Goal: Task Accomplishment & Management: Manage account settings

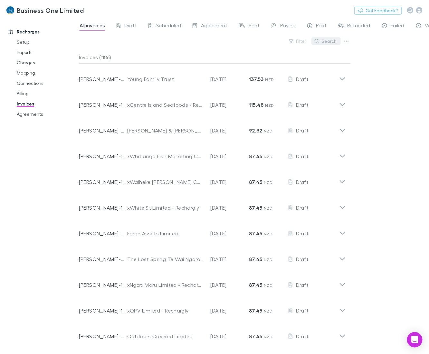
click at [323, 39] on button "Search" at bounding box center [325, 41] width 29 height 8
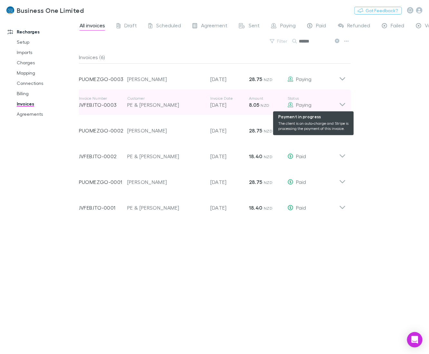
click at [336, 104] on div "Paying" at bounding box center [313, 105] width 52 height 8
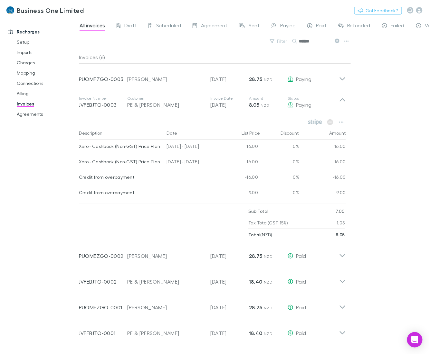
drag, startPoint x: 321, startPoint y: 40, endPoint x: 163, endPoint y: 49, distance: 158.3
click at [163, 49] on div "Filter Search ******" at bounding box center [215, 44] width 272 height 14
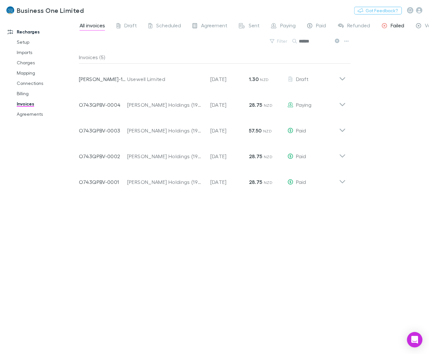
type input "******"
drag, startPoint x: 321, startPoint y: 40, endPoint x: 262, endPoint y: 47, distance: 59.7
click at [262, 47] on div "Filter Search ******" at bounding box center [215, 44] width 272 height 14
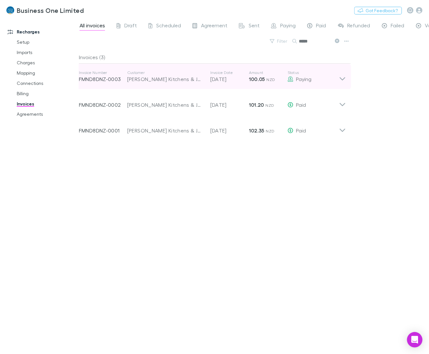
click at [341, 78] on icon at bounding box center [342, 76] width 7 height 13
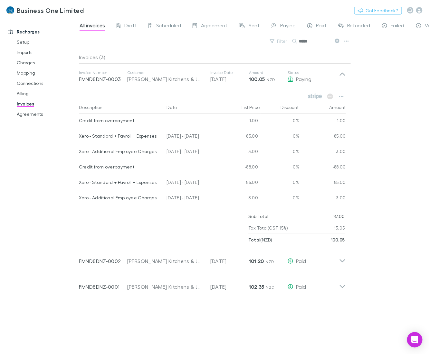
drag, startPoint x: 215, startPoint y: 140, endPoint x: 78, endPoint y: 139, distance: 137.1
click at [78, 139] on div "Recharges Setup Imports Charges Mapping Connections Billing Invoices Agreements…" at bounding box center [214, 186] width 429 height 336
click at [78, 139] on div at bounding box center [77, 181] width 2 height 325
click at [181, 136] on div "[DATE] - [DATE]" at bounding box center [193, 136] width 58 height 15
drag, startPoint x: 210, startPoint y: 137, endPoint x: 79, endPoint y: 137, distance: 131.0
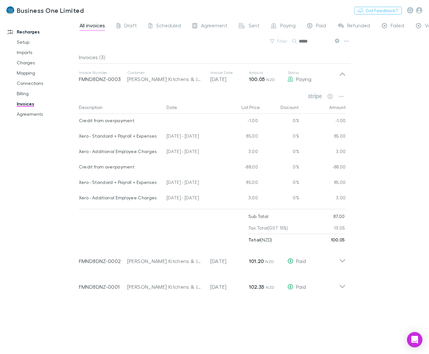
click at [79, 137] on div "Xero - Standard + Payroll + Expenses [DATE] - [DATE] 85.00 0% 85.00" at bounding box center [212, 136] width 267 height 15
copy div "Xero - Standard + Payroll + Expenses [DATE] - [DATE]"
drag, startPoint x: 174, startPoint y: 184, endPoint x: 199, endPoint y: 159, distance: 35.1
click at [174, 184] on div "[DATE] - [DATE]" at bounding box center [193, 183] width 58 height 15
drag, startPoint x: 214, startPoint y: 153, endPoint x: 79, endPoint y: 153, distance: 135.2
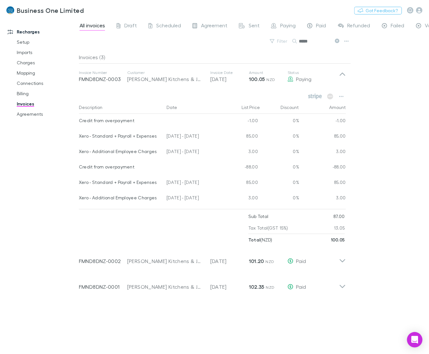
click at [79, 153] on div "Xero - Additional Employee Charges [DATE] - [DATE] 3.00 0% 3.00" at bounding box center [212, 152] width 267 height 15
copy div "Xero - Additional Employee Charges [DATE] - [DATE]"
drag, startPoint x: 298, startPoint y: 43, endPoint x: 245, endPoint y: 47, distance: 52.9
click at [245, 47] on div "Filter Search *****" at bounding box center [215, 44] width 272 height 14
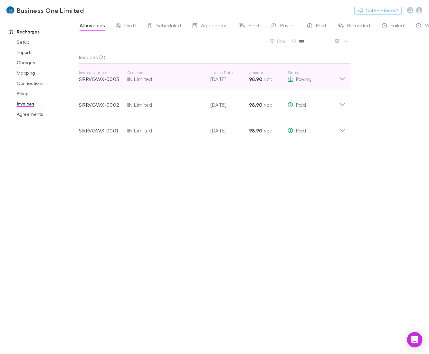
click at [342, 80] on icon at bounding box center [342, 78] width 5 height 3
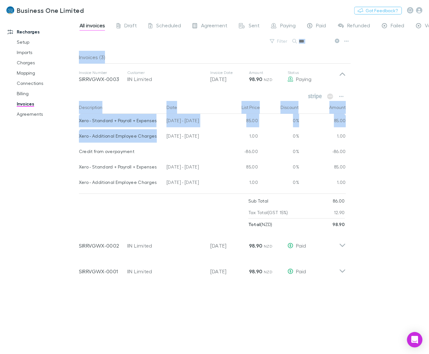
drag, startPoint x: 157, startPoint y: 137, endPoint x: 78, endPoint y: 139, distance: 79.2
click at [78, 139] on div "Recharges Setup Imports Charges Mapping Connections Billing Invoices Agreements…" at bounding box center [214, 186] width 429 height 336
click at [209, 163] on div "[DATE] - [DATE]" at bounding box center [193, 167] width 58 height 15
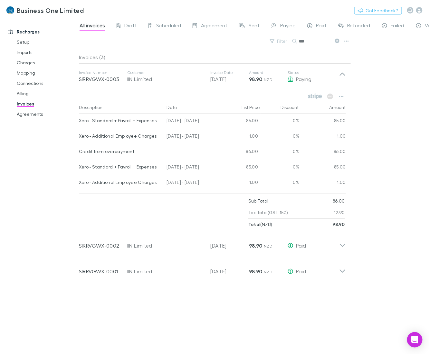
drag, startPoint x: 213, startPoint y: 117, endPoint x: 211, endPoint y: 122, distance: 5.5
click at [211, 121] on div "[DATE] - [DATE]" at bounding box center [193, 121] width 58 height 15
drag, startPoint x: 212, startPoint y: 121, endPoint x: 80, endPoint y: 121, distance: 132.6
click at [80, 121] on div "Xero - Standard + Payroll + Expenses [DATE] - [DATE] 85.00 0% 85.00" at bounding box center [212, 121] width 267 height 15
copy div "Xero - Standard + Payroll + Expenses [DATE] - [DATE]"
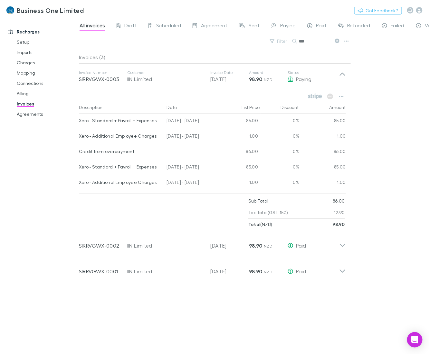
click at [56, 347] on div at bounding box center [39, 349] width 79 height 10
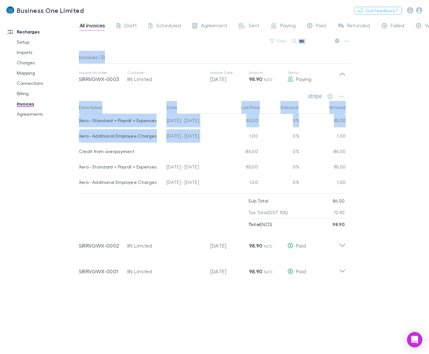
drag, startPoint x: 222, startPoint y: 137, endPoint x: 78, endPoint y: 136, distance: 144.9
click at [78, 136] on div "Recharges Setup Imports Charges Mapping Connections Billing Invoices Agreements…" at bounding box center [214, 186] width 429 height 336
click at [78, 136] on div at bounding box center [77, 181] width 2 height 325
click at [263, 145] on div "0%" at bounding box center [279, 152] width 39 height 15
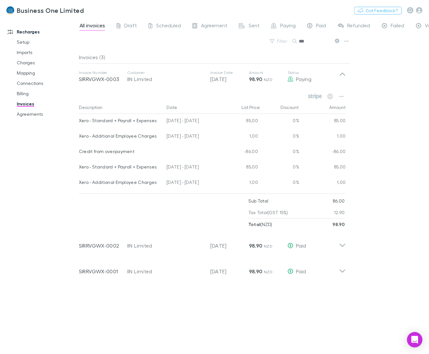
drag, startPoint x: 213, startPoint y: 136, endPoint x: 190, endPoint y: 137, distance: 22.6
click at [190, 138] on div "[DATE] - [DATE]" at bounding box center [193, 136] width 58 height 15
click at [72, 338] on div "Recharges Setup Imports Charges Mapping Connections Billing Invoices Agreements" at bounding box center [42, 185] width 85 height 330
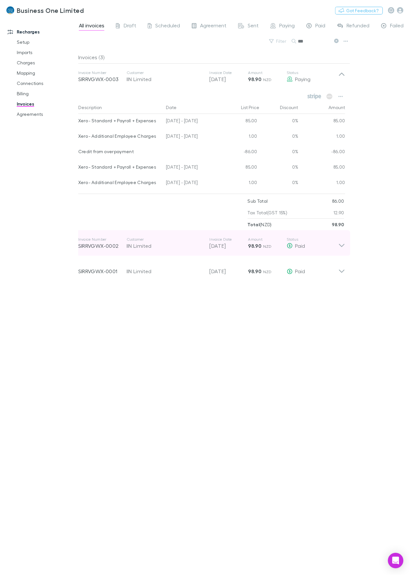
click at [183, 262] on div "Invoice Number SIRRVGWX-0001 Customer IIN Limited Invoice Date [DATE] Amount 98…" at bounding box center [208, 269] width 260 height 23
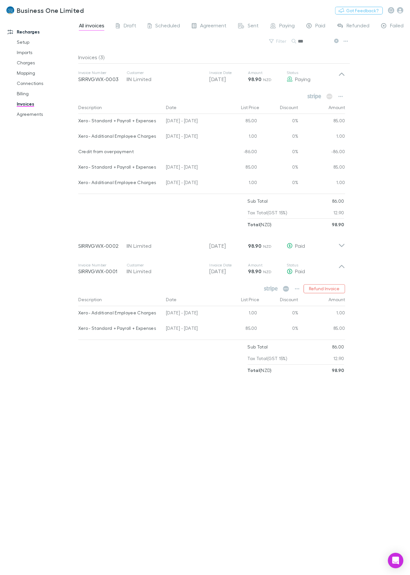
drag, startPoint x: 211, startPoint y: 137, endPoint x: 78, endPoint y: 137, distance: 133.3
click at [78, 137] on div "Recharges Setup Imports Charges Mapping Connections Billing Invoices Agreements…" at bounding box center [205, 296] width 410 height 557
copy div "All invoices Draft Scheduled Agreement Sent Paying Paid Refunded Failed Void Fi…"
click at [194, 419] on div "Invoices (3) Invoice Number SIRRVGWX-0003 Customer IIN Limited Invoice Date [DA…" at bounding box center [214, 310] width 272 height 519
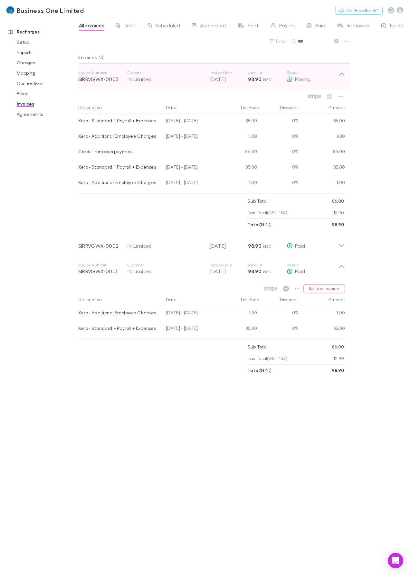
click at [340, 73] on icon at bounding box center [341, 76] width 7 height 13
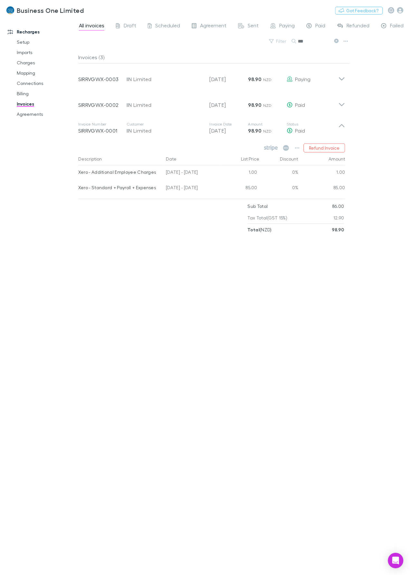
drag, startPoint x: 315, startPoint y: 41, endPoint x: 191, endPoint y: 57, distance: 125.9
click at [191, 57] on div "All invoices Draft Scheduled Agreement Sent Paying Paid Refunded Failed Void Fi…" at bounding box center [244, 296] width 332 height 557
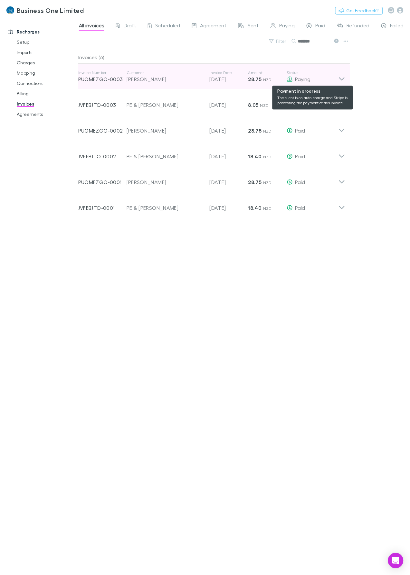
click at [337, 76] on div "Paying" at bounding box center [313, 79] width 52 height 8
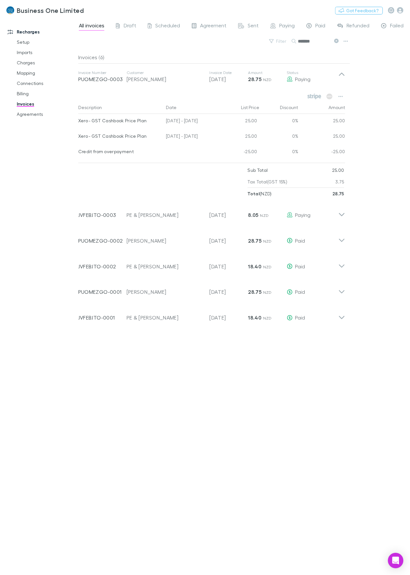
drag, startPoint x: 209, startPoint y: 121, endPoint x: 78, endPoint y: 121, distance: 131.0
click at [78, 121] on div "Xero - GST Cashbook Price Plan [DATE] - [DATE] 25.00 0% 25.00" at bounding box center [211, 121] width 267 height 15
copy div "Xero - GST Cashbook Price Plan [DATE] - [DATE]"
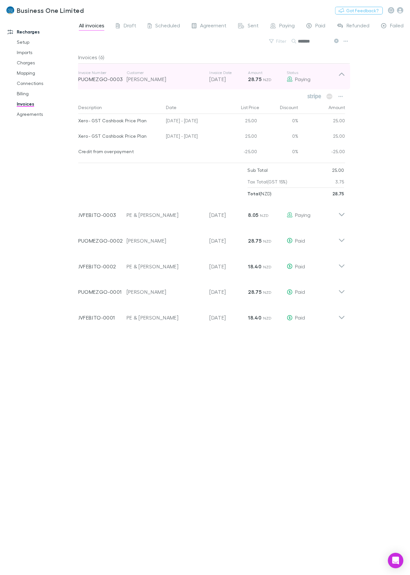
click at [341, 79] on icon at bounding box center [341, 76] width 7 height 13
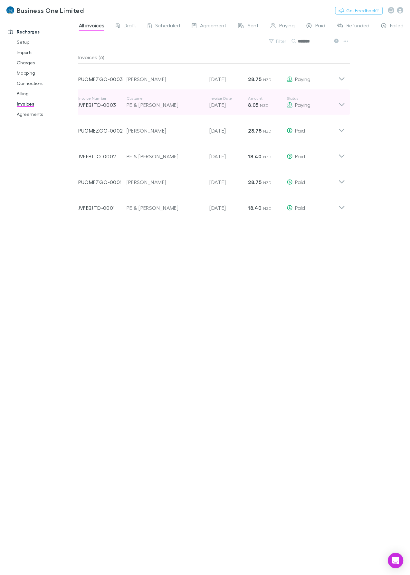
click at [341, 103] on icon at bounding box center [341, 102] width 7 height 13
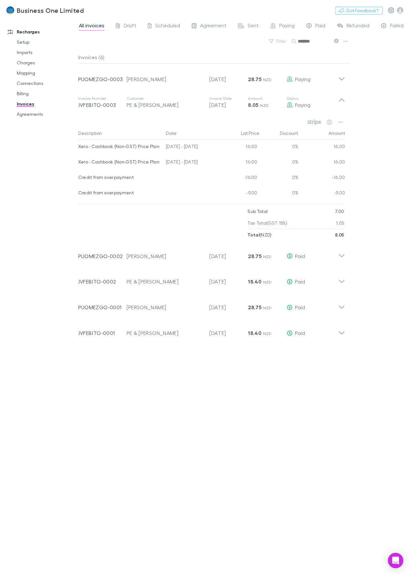
drag, startPoint x: 213, startPoint y: 163, endPoint x: 207, endPoint y: 163, distance: 6.1
click at [207, 163] on div "[DATE] - [DATE]" at bounding box center [192, 162] width 58 height 15
drag, startPoint x: 185, startPoint y: 148, endPoint x: 79, endPoint y: 147, distance: 106.2
click at [79, 147] on div "Xero - Cashbook (Non-GST) Price Plan [DATE] - [DATE] 16.00 0% 16.00" at bounding box center [211, 147] width 267 height 15
copy div "Xero - Cashbook (Non-GST) Price Plan [DATE] - [DATE]"
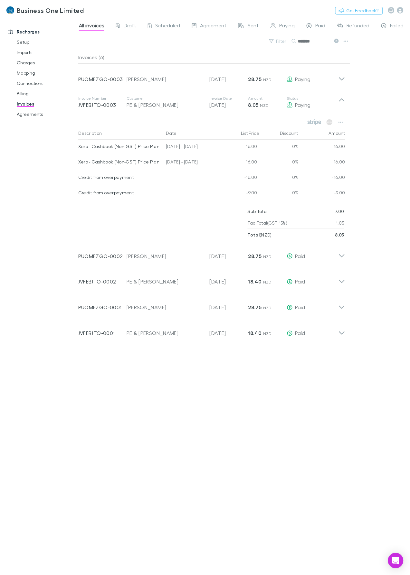
drag, startPoint x: 317, startPoint y: 41, endPoint x: 216, endPoint y: 51, distance: 101.9
click at [216, 51] on div "All invoices Draft Scheduled Agreement Sent Paying Paid Refunded Failed Void Fi…" at bounding box center [244, 296] width 332 height 557
type input "*"
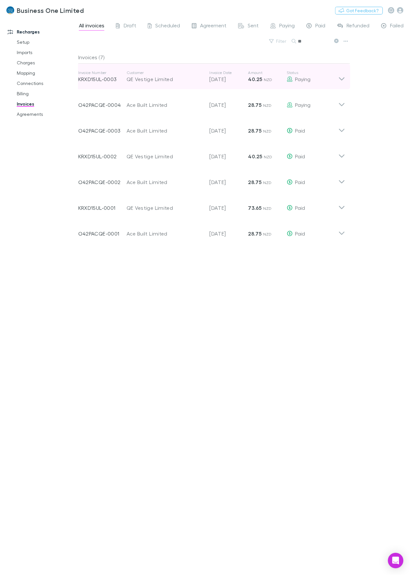
click at [341, 78] on icon at bounding box center [341, 76] width 7 height 13
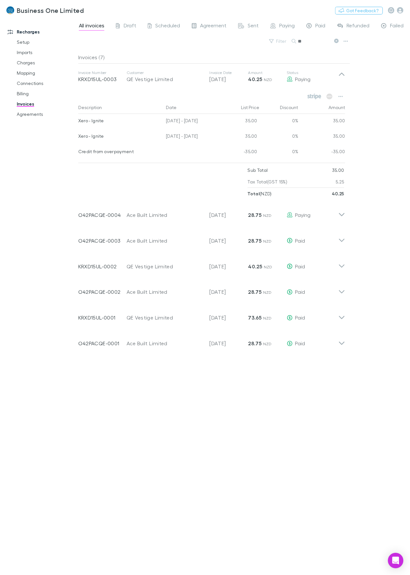
drag, startPoint x: 216, startPoint y: 123, endPoint x: 79, endPoint y: 121, distance: 136.8
click at [79, 121] on div "Xero - Ignite [DATE] - [DATE] 35.00 0% 35.00" at bounding box center [211, 121] width 267 height 15
copy div "Xero - Ignite [DATE] - [DATE]"
click at [233, 490] on div "Invoices (7) Invoice Number KRXD15UL-0003 Customer QE Vestige Limited Invoice D…" at bounding box center [214, 310] width 272 height 519
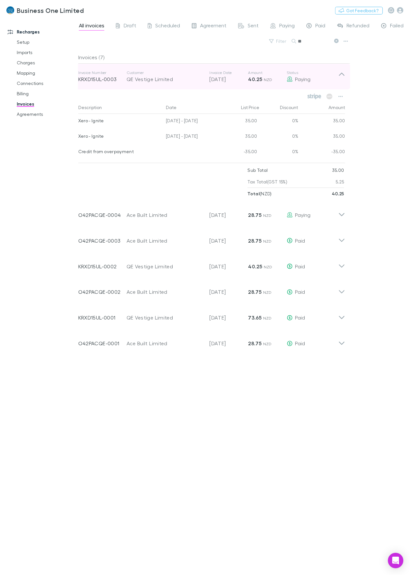
click at [340, 74] on icon at bounding box center [341, 76] width 7 height 13
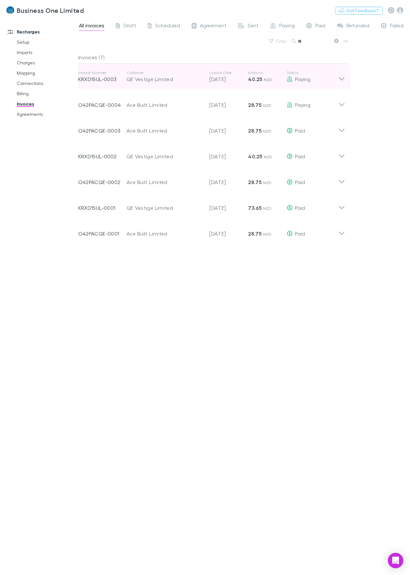
click at [340, 74] on icon at bounding box center [341, 76] width 7 height 13
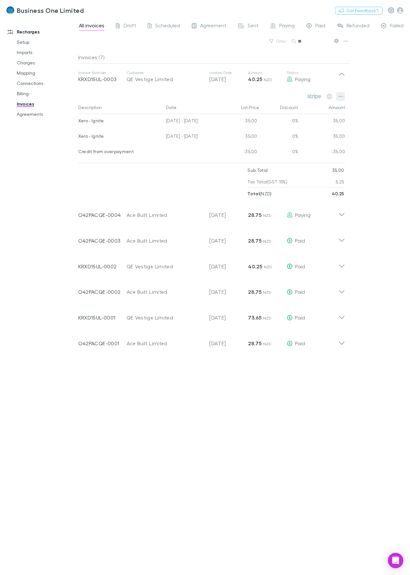
click at [343, 94] on button "button" at bounding box center [340, 96] width 9 height 9
click at [172, 441] on div at bounding box center [205, 287] width 410 height 575
drag, startPoint x: 298, startPoint y: 44, endPoint x: 237, endPoint y: 46, distance: 60.5
click at [237, 46] on div "Filter Search **" at bounding box center [214, 44] width 272 height 14
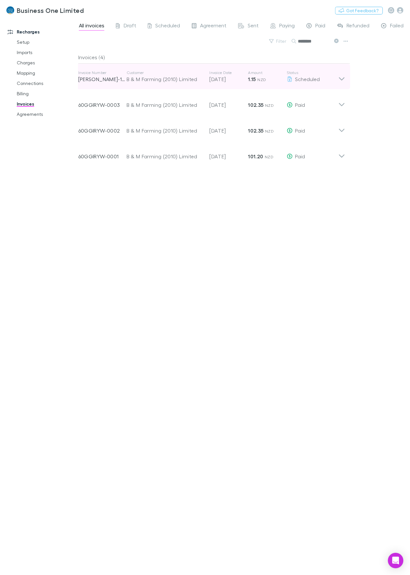
click at [343, 78] on icon at bounding box center [341, 76] width 7 height 13
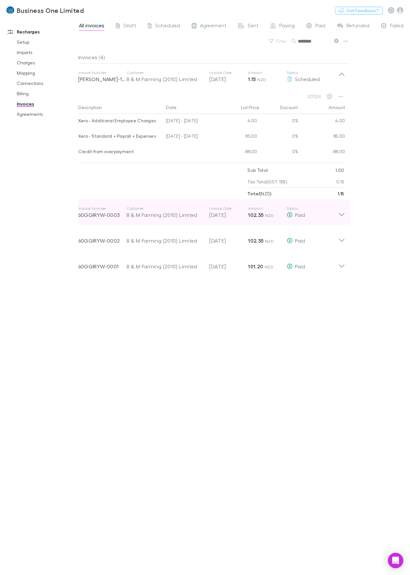
click at [347, 214] on div "Invoice Number 60GGIRYW-0003 Customer B & M Farming (2010) Limited Invoice Date…" at bounding box center [211, 213] width 277 height 26
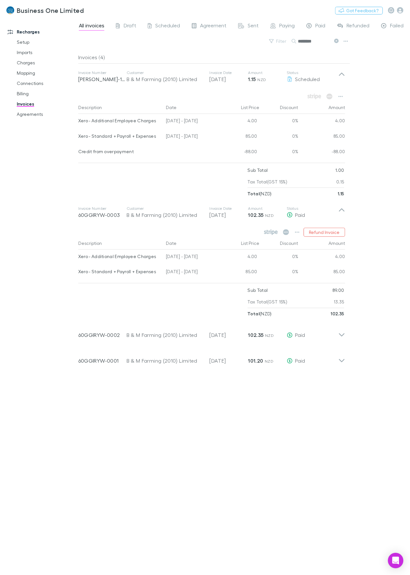
drag, startPoint x: 257, startPoint y: 49, endPoint x: 245, endPoint y: 51, distance: 11.7
click at [245, 51] on div "All invoices Draft Scheduled Agreement Sent Paying Paid Refunded Failed Void Fi…" at bounding box center [244, 296] width 332 height 557
paste input "**********"
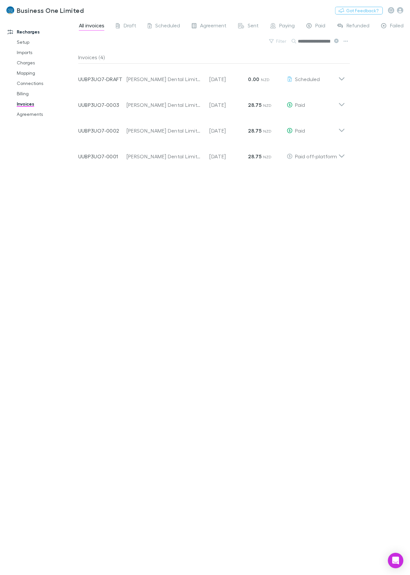
scroll to position [0, 10]
type input "**********"
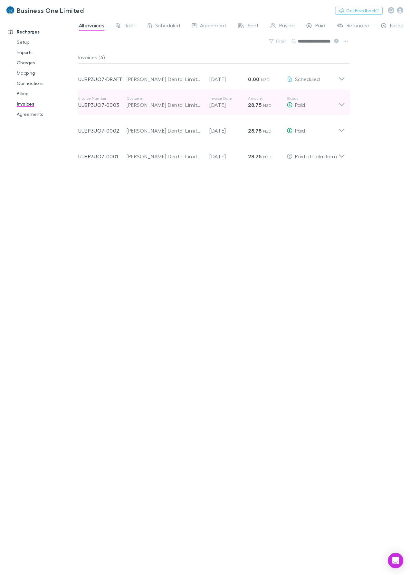
click at [344, 103] on icon at bounding box center [341, 102] width 7 height 13
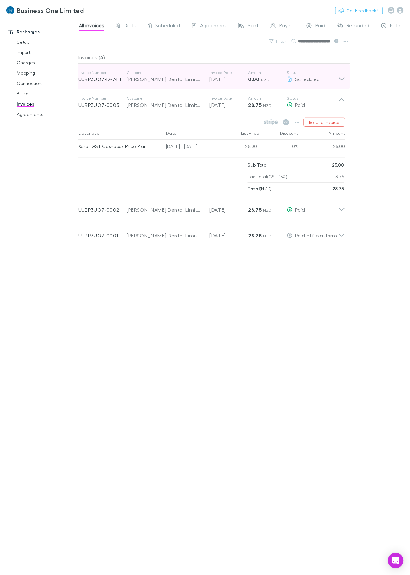
click at [350, 79] on div "Invoice Number UUBP3UO7-DRAFT Customer [PERSON_NAME] Dental Limited Invoice Dat…" at bounding box center [211, 77] width 277 height 26
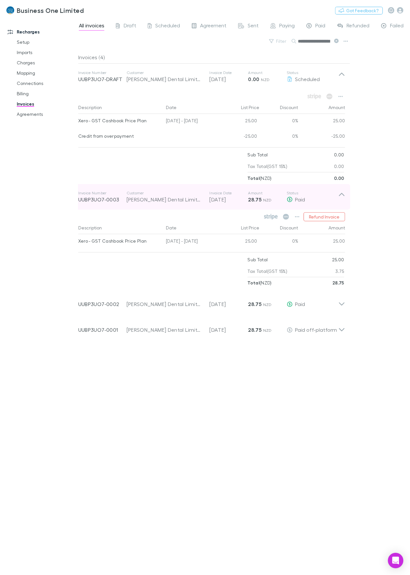
click at [342, 196] on icon at bounding box center [341, 197] width 7 height 13
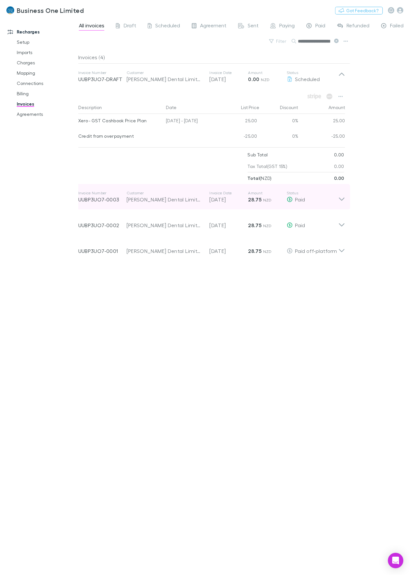
click at [341, 200] on icon at bounding box center [341, 199] width 5 height 3
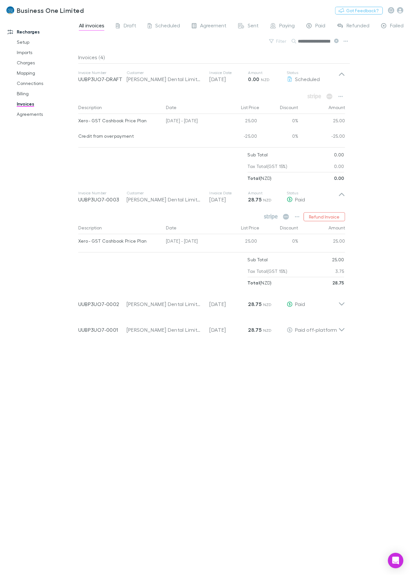
drag, startPoint x: 335, startPoint y: 41, endPoint x: 323, endPoint y: 42, distance: 12.3
click at [335, 41] on icon at bounding box center [336, 41] width 5 height 5
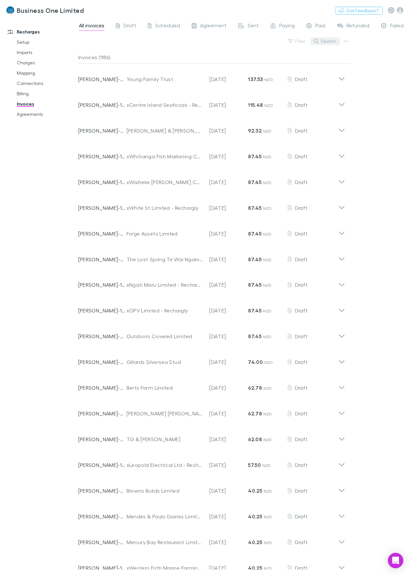
click at [322, 42] on button "Search" at bounding box center [325, 41] width 29 height 8
paste input "**********"
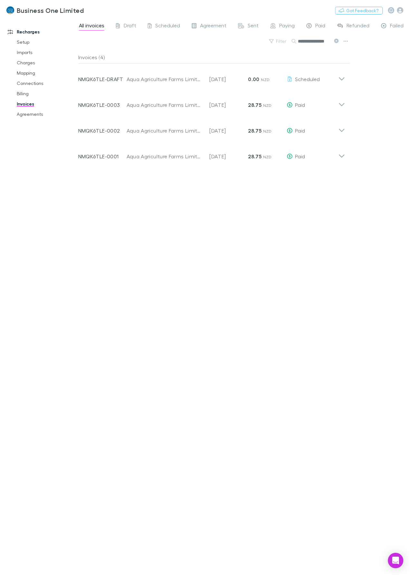
scroll to position [0, 1]
type input "**********"
click at [353, 77] on div "**********" at bounding box center [244, 296] width 332 height 557
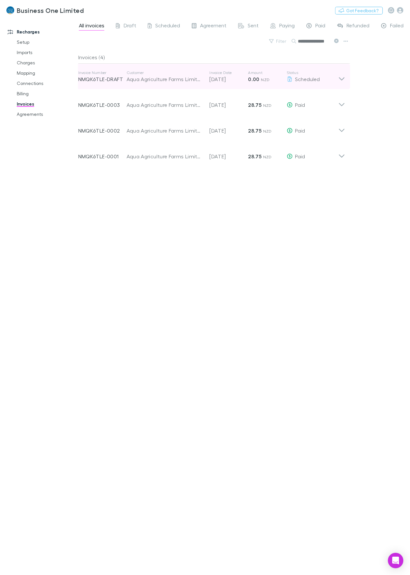
click at [345, 81] on div "Invoice Number NMQK6TLE-DRAFT Customer Aqua Agriculture Farms Limited Invoice D…" at bounding box center [211, 77] width 277 height 26
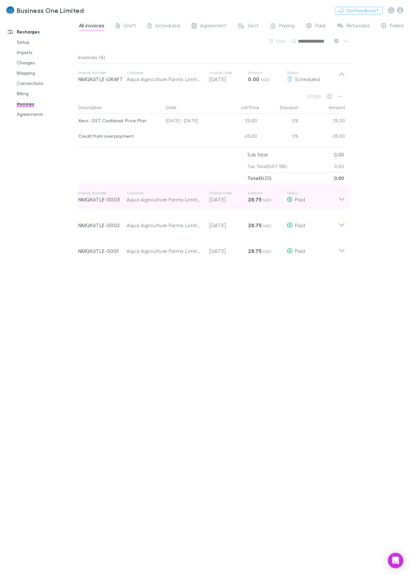
click at [341, 203] on icon at bounding box center [341, 197] width 7 height 13
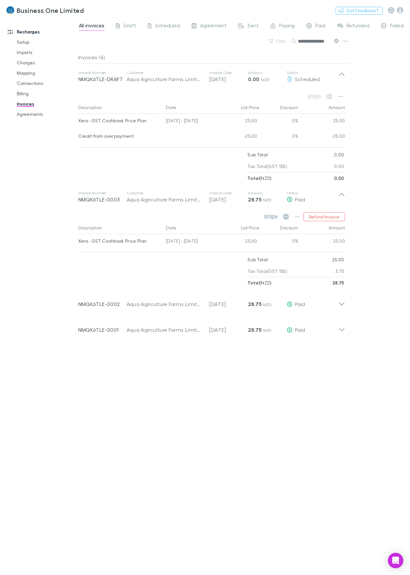
click at [338, 41] on icon at bounding box center [336, 41] width 5 height 5
click at [312, 41] on button "Search" at bounding box center [301, 41] width 21 height 0
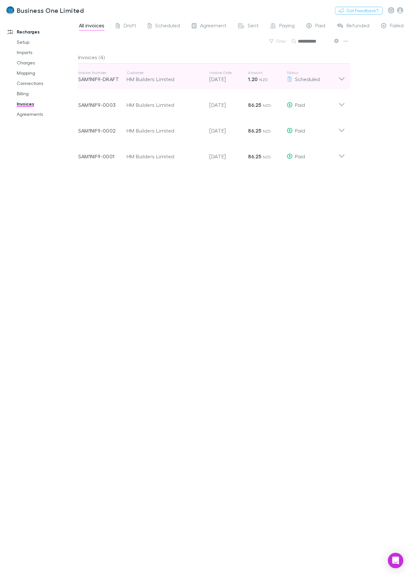
type input "**********"
click at [346, 78] on div "Invoice Number SAM1NIF9-DRAFT Customer HM Builders Limited Invoice Date [DATE] …" at bounding box center [211, 77] width 277 height 26
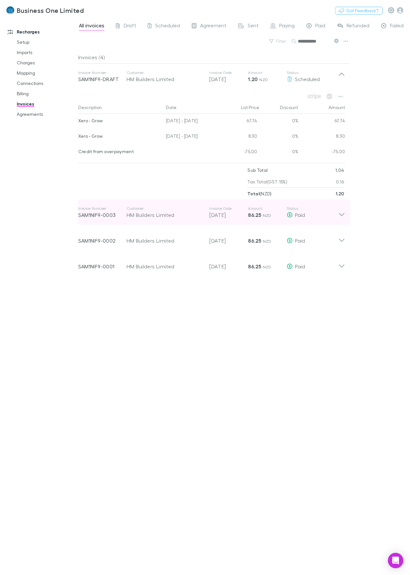
click at [339, 216] on icon at bounding box center [341, 212] width 7 height 13
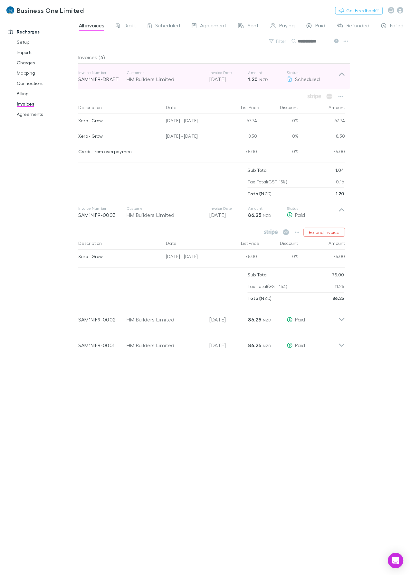
click at [341, 76] on icon at bounding box center [341, 76] width 7 height 13
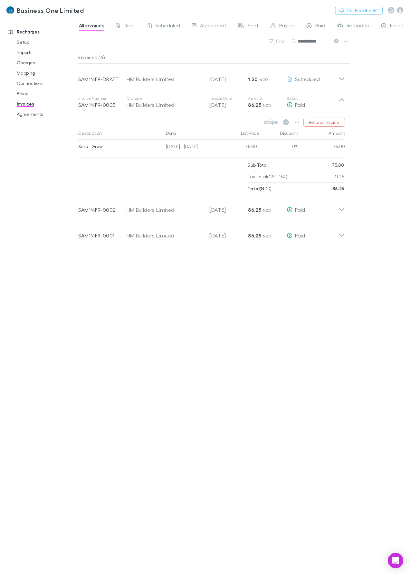
click at [337, 41] on icon at bounding box center [336, 41] width 5 height 5
click at [312, 42] on button "Search" at bounding box center [301, 41] width 21 height 0
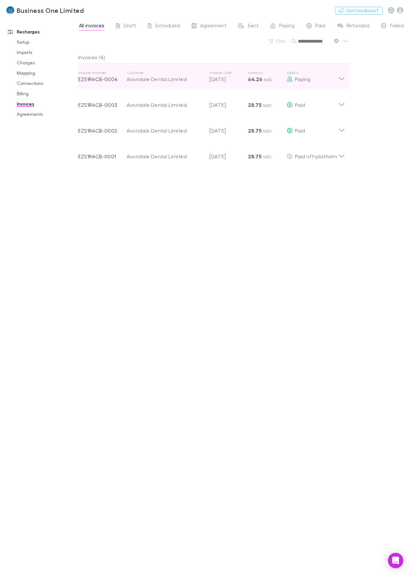
type input "**********"
click at [348, 81] on div "Invoice Number EZS1R4CB-0004 Customer Avondale Dental Limited Invoice Date [DAT…" at bounding box center [211, 77] width 277 height 26
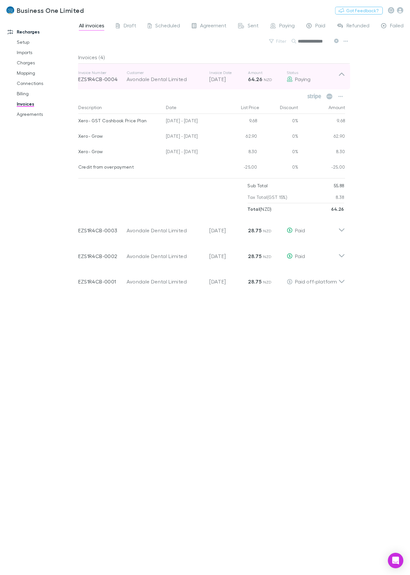
click at [342, 76] on icon at bounding box center [341, 76] width 7 height 13
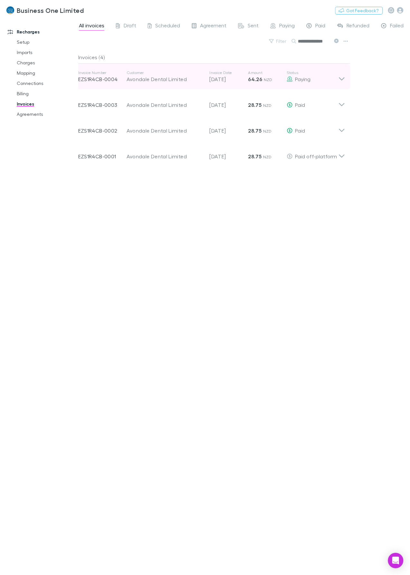
click at [320, 75] on p "Status" at bounding box center [313, 72] width 52 height 5
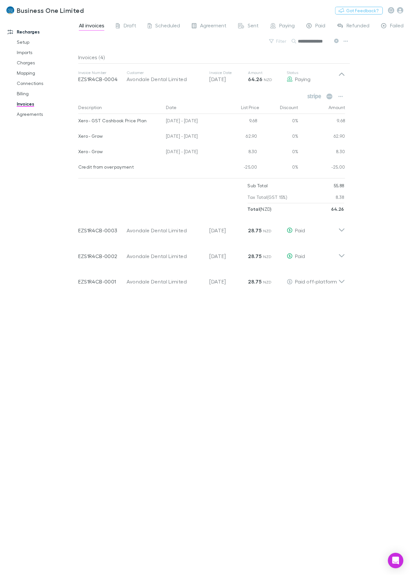
drag, startPoint x: 337, startPoint y: 41, endPoint x: 320, endPoint y: 41, distance: 17.1
click at [337, 41] on icon at bounding box center [336, 41] width 5 height 5
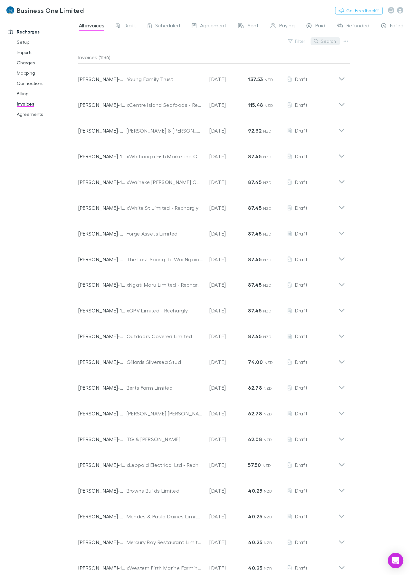
click at [319, 40] on button "Search" at bounding box center [325, 41] width 29 height 8
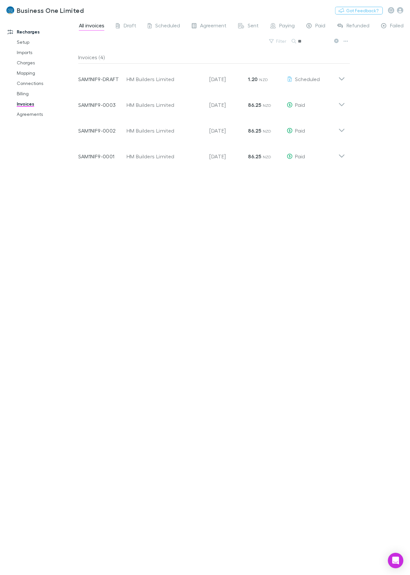
type input "*"
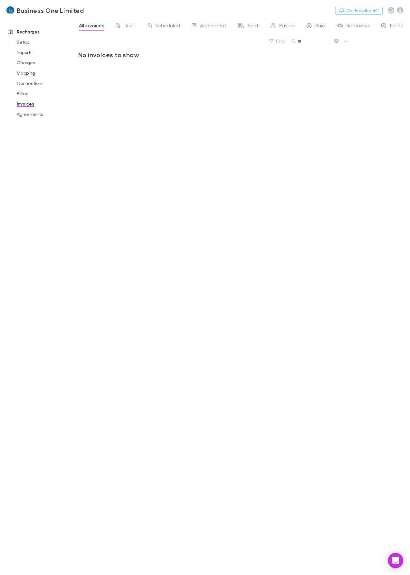
type input "*"
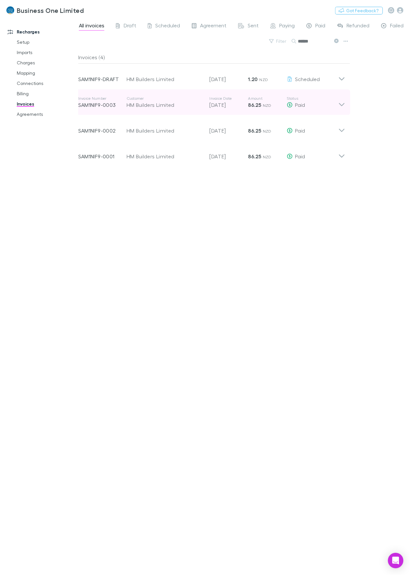
type input "******"
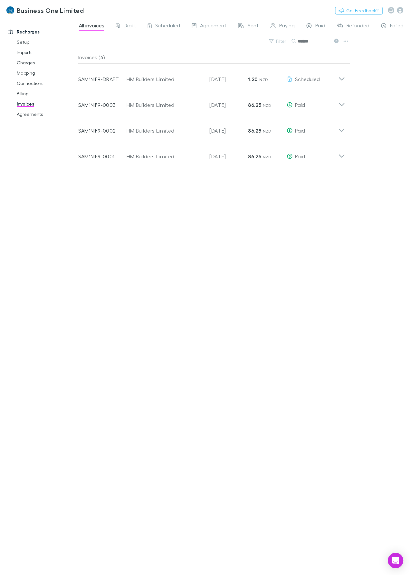
click at [337, 41] on icon at bounding box center [336, 41] width 5 height 5
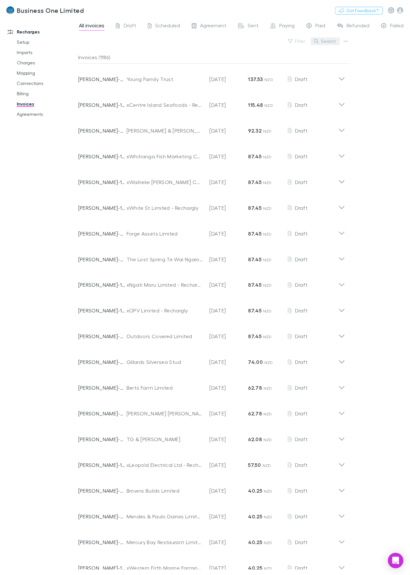
click at [320, 41] on button "Search" at bounding box center [325, 41] width 29 height 8
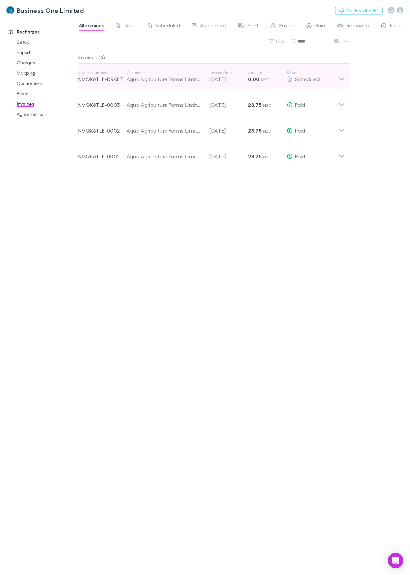
click at [346, 80] on div "Invoice Number NMQK6TLE-DRAFT Customer Aqua Agriculture Farms Limited Invoice D…" at bounding box center [211, 77] width 277 height 26
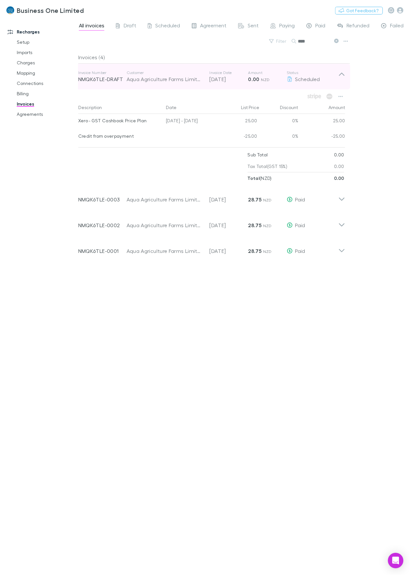
click at [337, 72] on p "Status" at bounding box center [313, 72] width 52 height 5
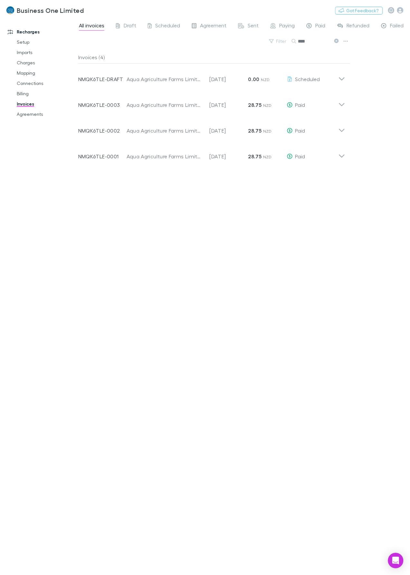
drag, startPoint x: 319, startPoint y: 42, endPoint x: 221, endPoint y: 46, distance: 98.2
click at [221, 46] on div "Filter Search ****" at bounding box center [214, 44] width 272 height 14
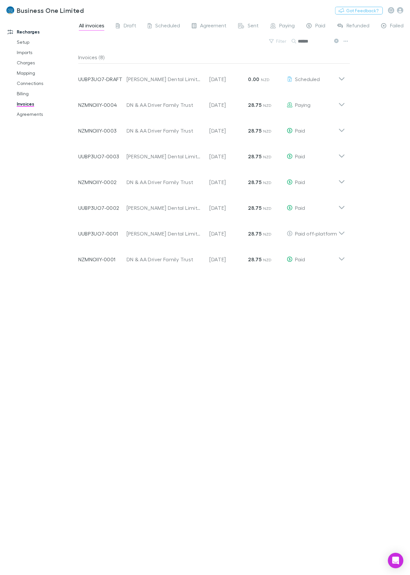
drag, startPoint x: 304, startPoint y: 40, endPoint x: 198, endPoint y: 39, distance: 106.2
click at [198, 39] on div "Filter Search ******" at bounding box center [214, 44] width 272 height 14
paste input "**"
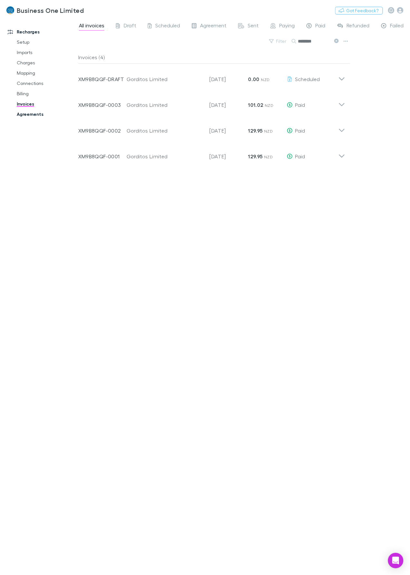
type input "********"
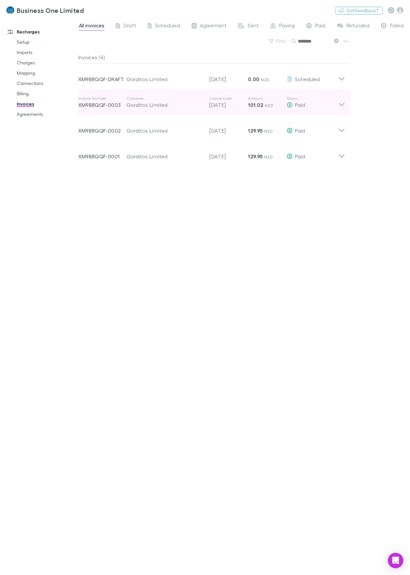
click at [338, 100] on icon at bounding box center [341, 102] width 7 height 13
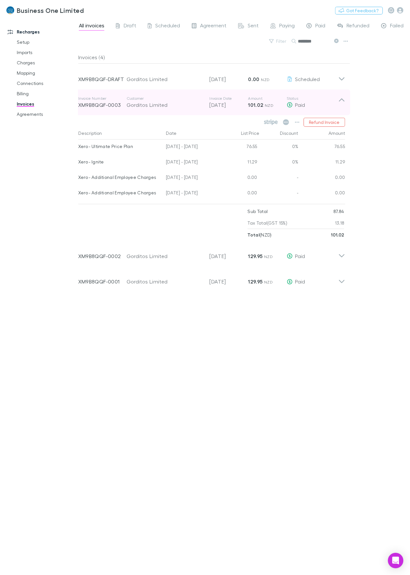
click at [339, 100] on icon at bounding box center [341, 102] width 7 height 13
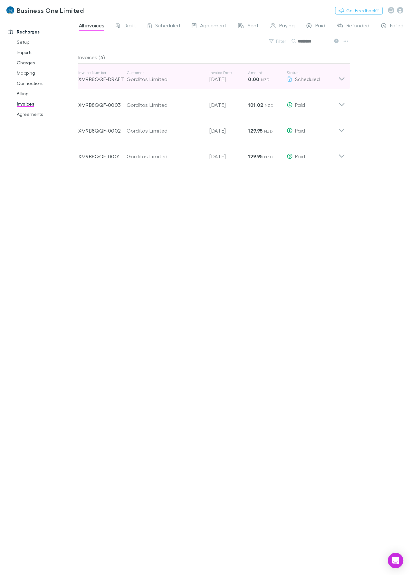
click at [345, 78] on div "Invoice Number XM9B8QQF-DRAFT Customer Gorditos Limited Invoice Date [DATE] Amo…" at bounding box center [211, 77] width 277 height 26
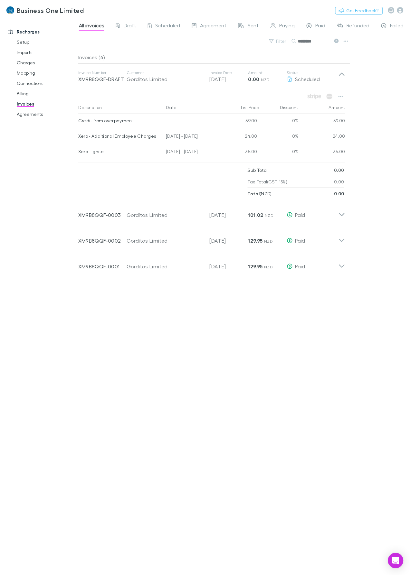
click at [338, 41] on icon at bounding box center [336, 41] width 5 height 5
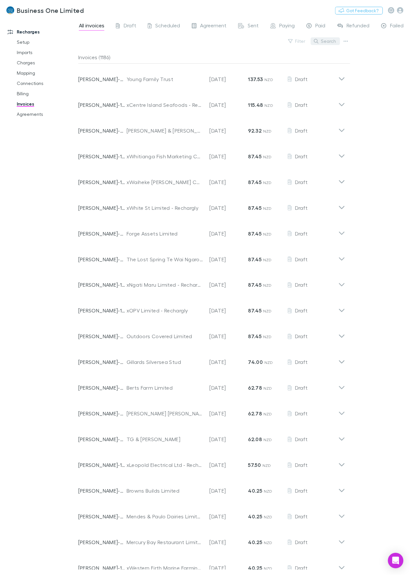
click at [324, 42] on button "Search" at bounding box center [325, 41] width 29 height 8
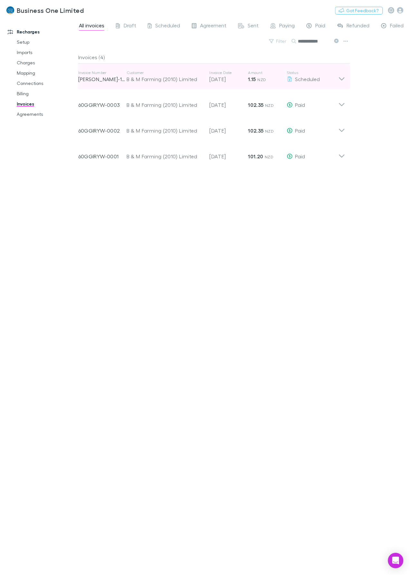
type input "**********"
click at [349, 78] on div "Invoice Number [PERSON_NAME]-1568 Customer B & M Farming (2010) Limited Invoice…" at bounding box center [211, 77] width 277 height 26
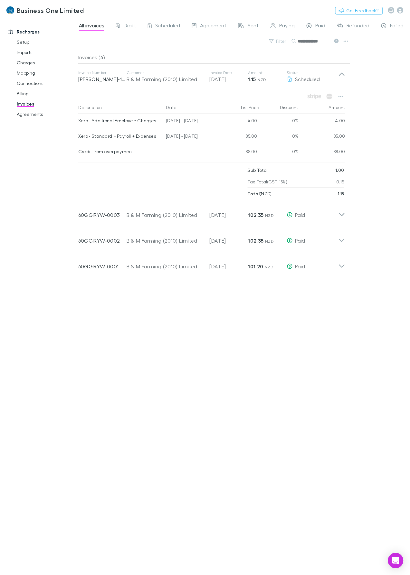
click at [112, 388] on div "Invoices (4) Invoice Number [PERSON_NAME]-1568 Customer B & M Farming (2010) Li…" at bounding box center [214, 310] width 272 height 519
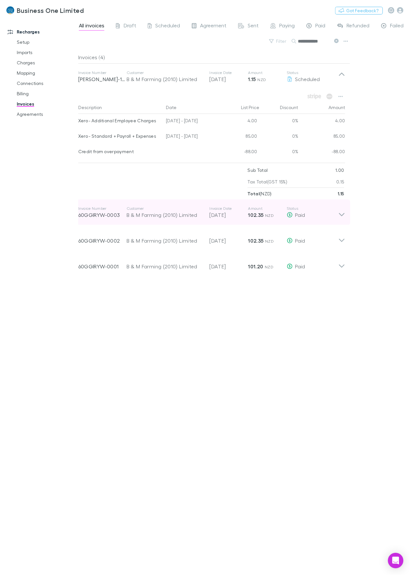
click at [340, 214] on icon at bounding box center [341, 212] width 7 height 13
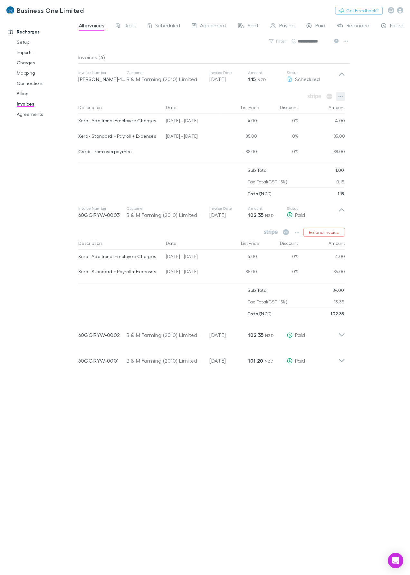
click at [339, 94] on icon "button" at bounding box center [340, 96] width 5 height 5
click at [292, 153] on p "View charges" at bounding box center [301, 153] width 78 height 8
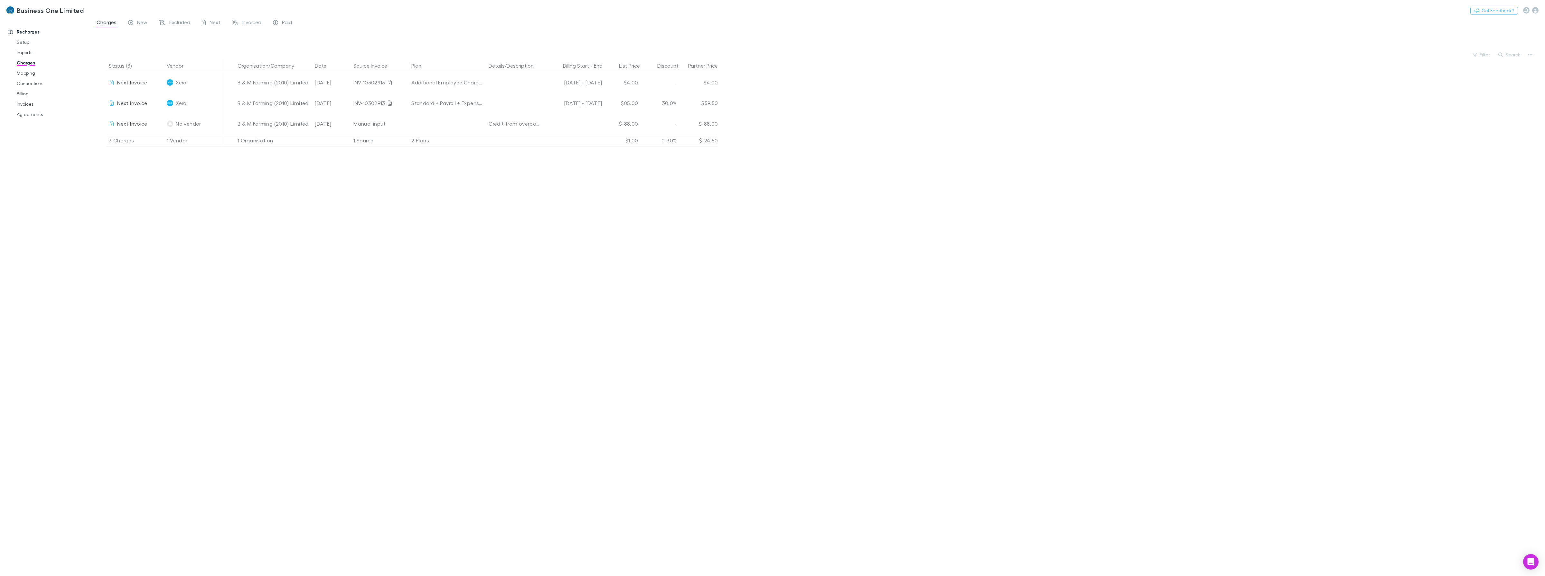
click at [771, 155] on div "Status (3) Vendor Organisation/Company Date Source Invoice Plan Details/Descrip…" at bounding box center [818, 317] width 1454 height 516
click at [99, 124] on icon "Exclude charge" at bounding box center [99, 123] width 4 height 5
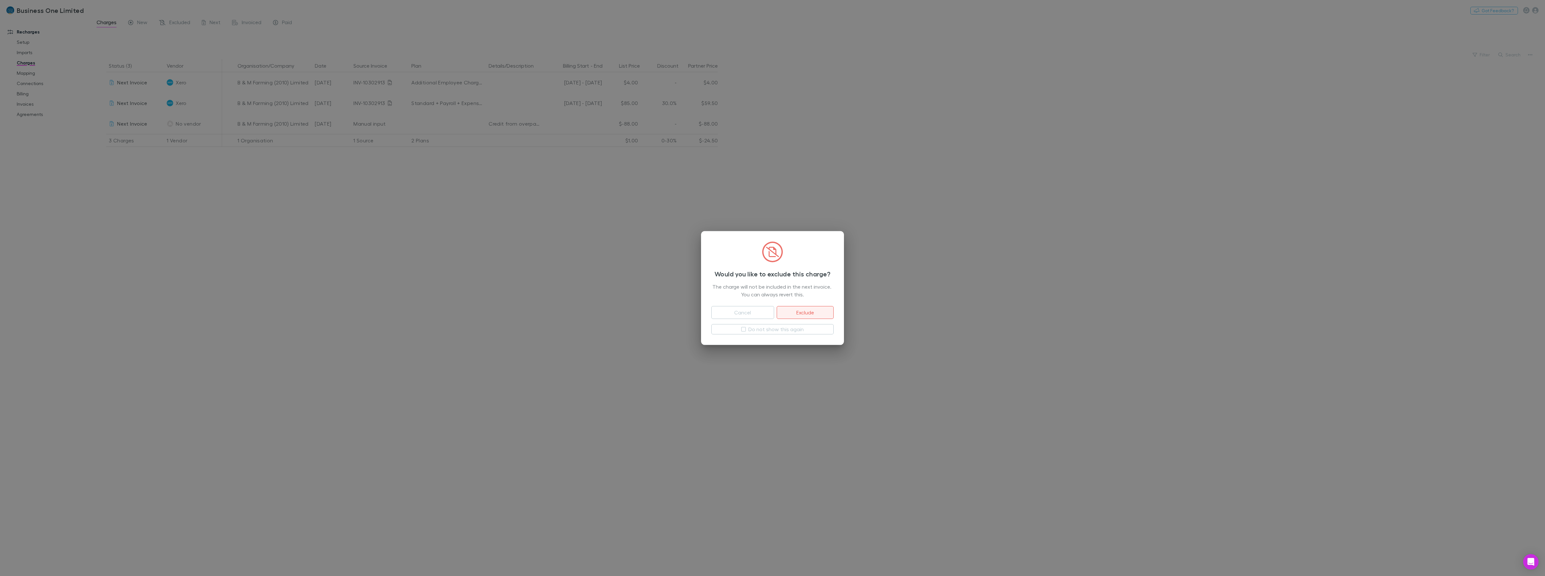
click at [771, 314] on button "Exclude" at bounding box center [805, 312] width 57 height 13
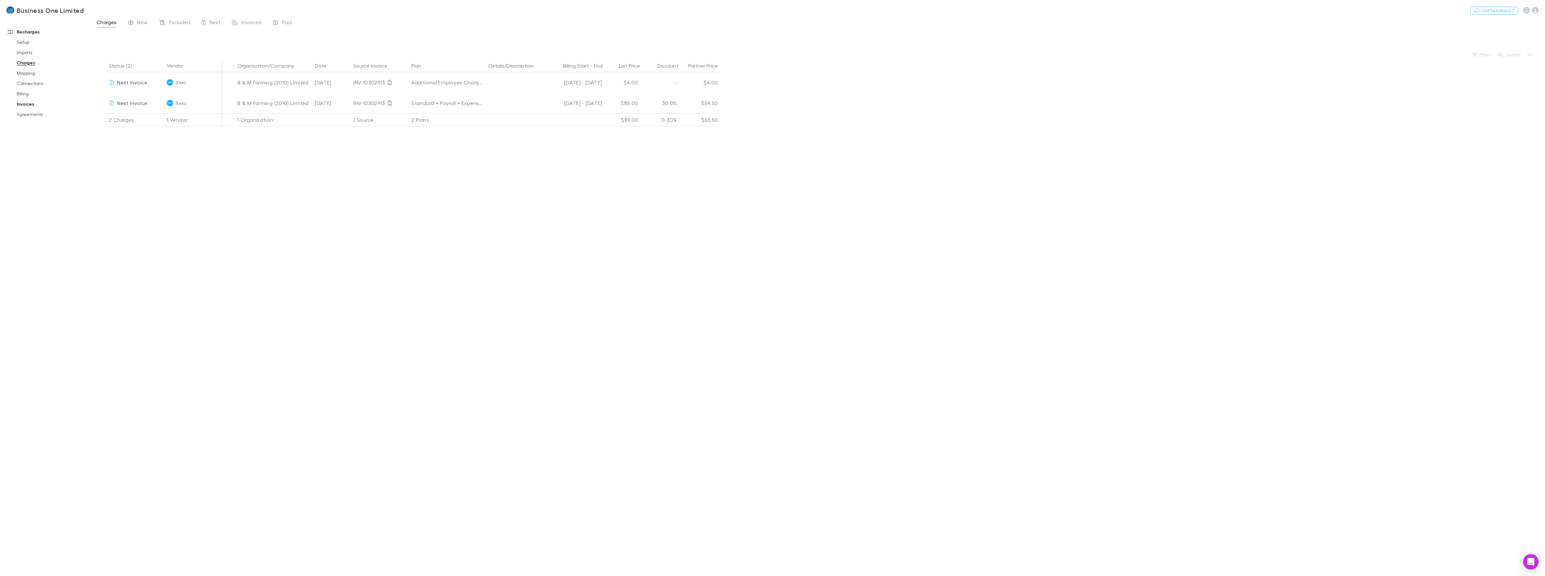
click at [23, 105] on link "Invoices" at bounding box center [52, 104] width 85 height 10
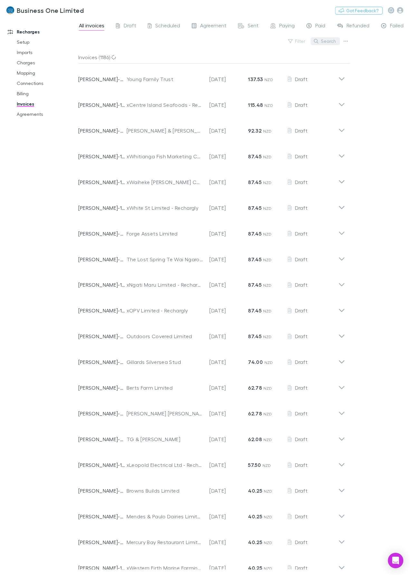
click at [330, 40] on button "Search" at bounding box center [325, 41] width 29 height 8
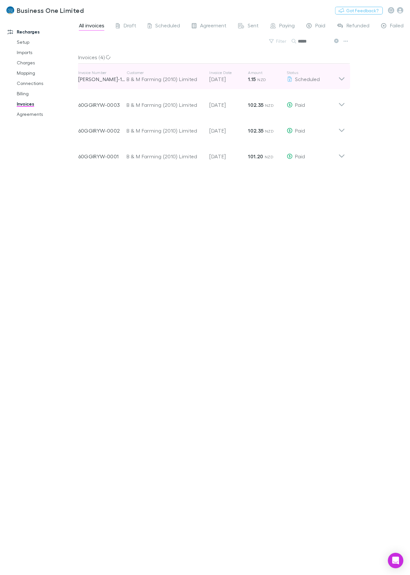
type input "*****"
click at [343, 80] on icon at bounding box center [341, 76] width 7 height 13
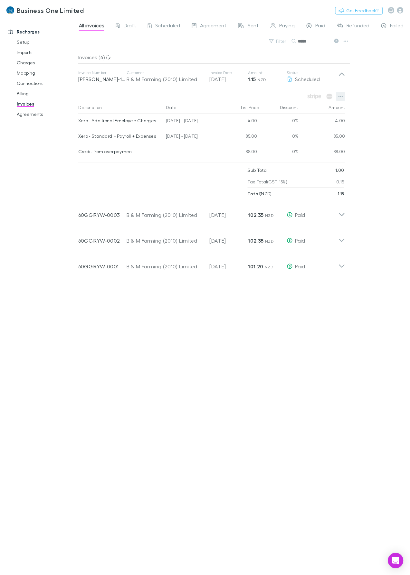
click at [342, 98] on icon "button" at bounding box center [340, 96] width 5 height 5
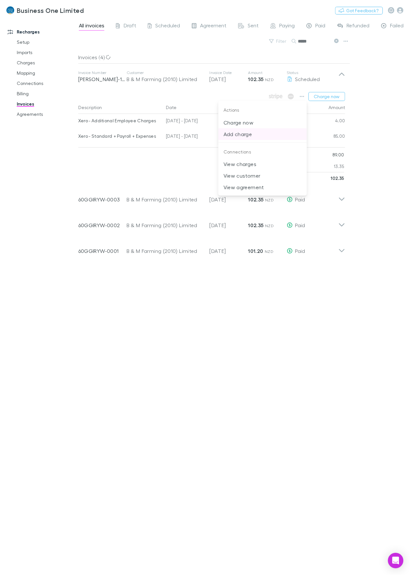
click at [282, 123] on p "Charge now" at bounding box center [262, 123] width 78 height 8
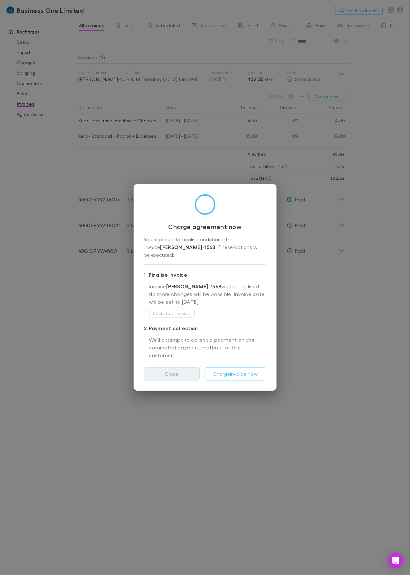
click at [173, 369] on button "Close" at bounding box center [172, 374] width 56 height 13
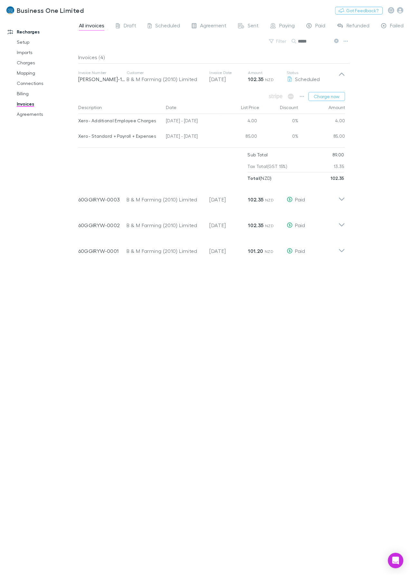
click at [173, 374] on div "Invoices (4) Invoice Number [PERSON_NAME]-1568 Customer B & M Farming (2010) Li…" at bounding box center [214, 310] width 272 height 519
click at [303, 97] on icon "button" at bounding box center [302, 96] width 5 height 5
click at [244, 133] on p "Add charge" at bounding box center [262, 134] width 78 height 8
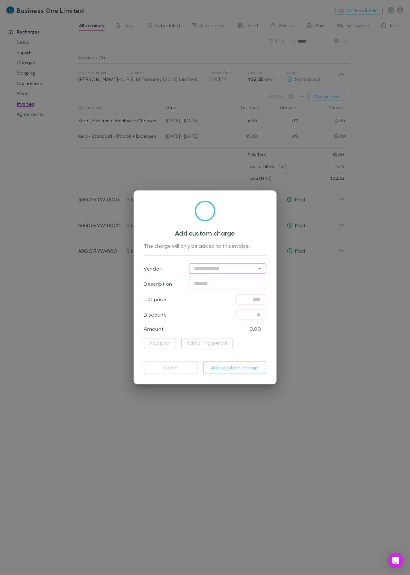
click at [221, 269] on input "text" at bounding box center [227, 269] width 77 height 10
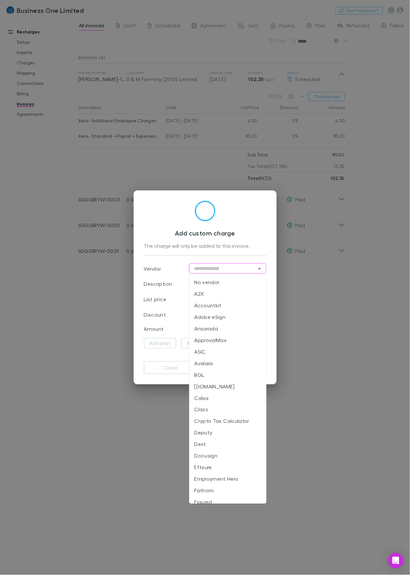
click at [176, 287] on div "Description ​" at bounding box center [205, 284] width 122 height 15
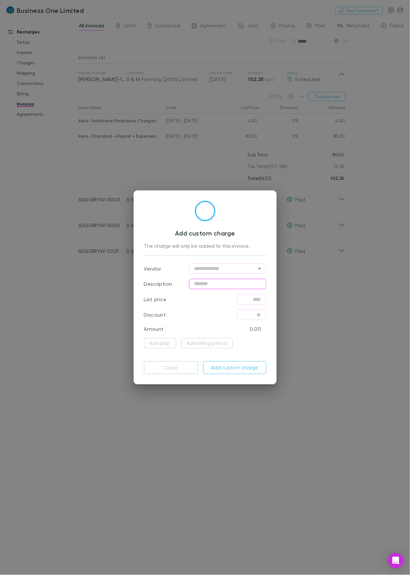
click at [209, 284] on input "text" at bounding box center [227, 284] width 77 height 10
type input "**********"
click at [249, 301] on input "text" at bounding box center [252, 300] width 30 height 10
type input "******"
click at [219, 369] on button "Add custom charge" at bounding box center [234, 367] width 63 height 13
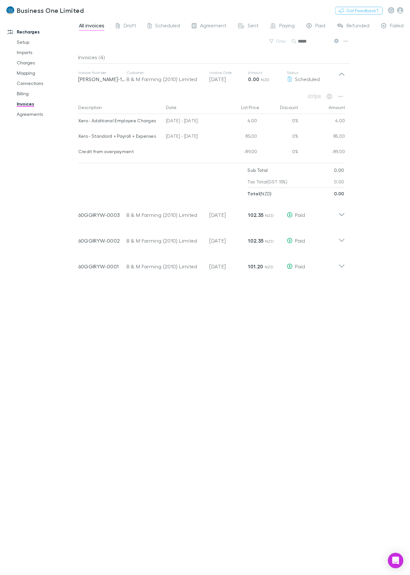
click at [370, 451] on div "All invoices Draft Scheduled Agreement Sent Paying Paid Refunded Failed Void Fi…" at bounding box center [244, 296] width 332 height 557
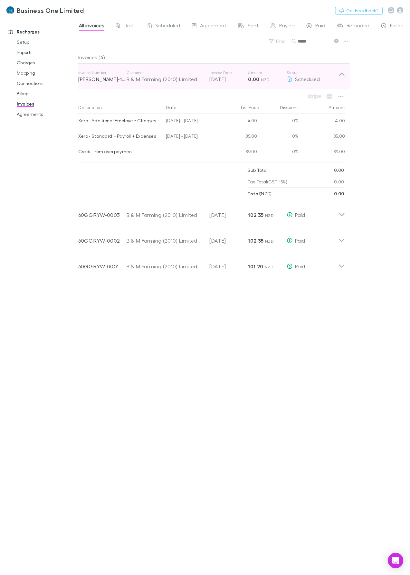
click at [345, 73] on icon at bounding box center [341, 76] width 7 height 13
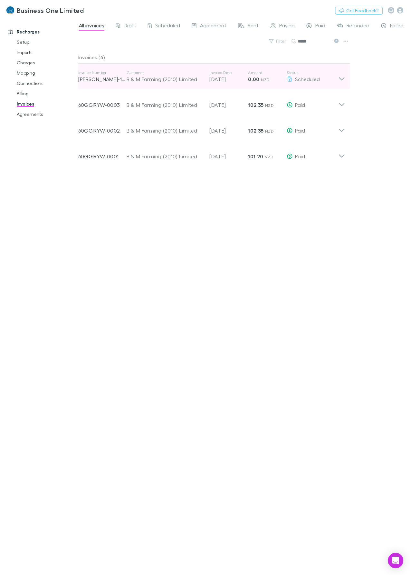
click at [345, 73] on icon at bounding box center [341, 76] width 7 height 13
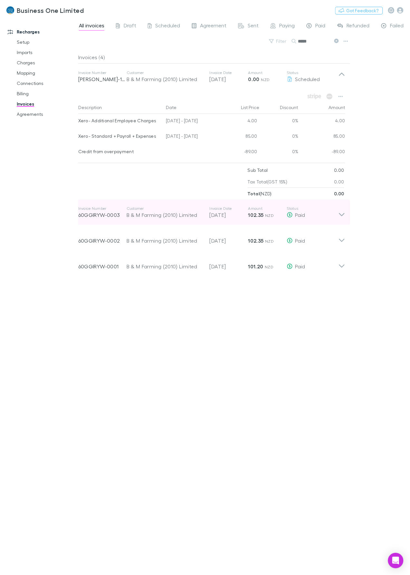
drag, startPoint x: 76, startPoint y: 216, endPoint x: 117, endPoint y: 216, distance: 40.6
click at [117, 216] on div "Recharges Setup Imports Charges Mapping Connections Billing Invoices Agreements…" at bounding box center [205, 296] width 410 height 557
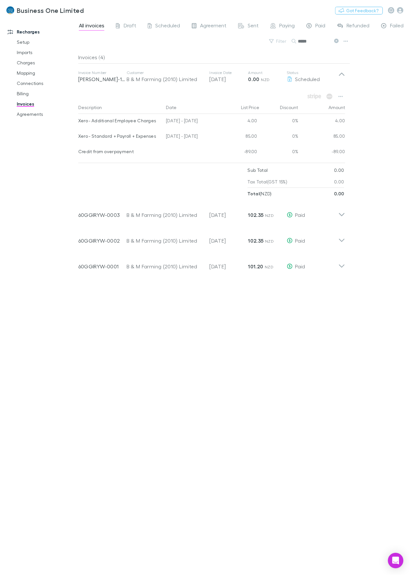
drag, startPoint x: 221, startPoint y: 121, endPoint x: 78, endPoint y: 121, distance: 142.3
click at [78, 121] on div "Xero - Additional Employee Charges [DATE] - [DATE] 4.00 0% 4.00" at bounding box center [211, 121] width 267 height 15
copy div "Xero - Additional Employee Charges [DATE] - [DATE]"
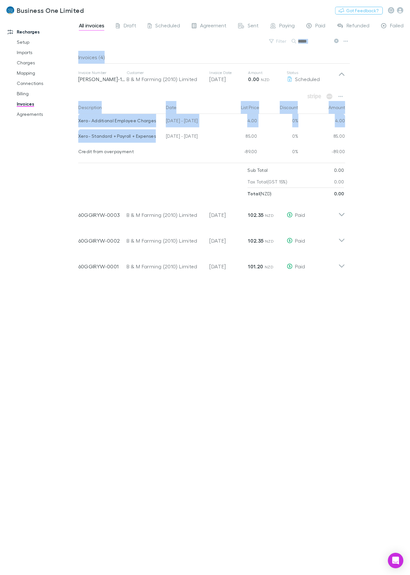
drag, startPoint x: 160, startPoint y: 137, endPoint x: 61, endPoint y: 138, distance: 98.5
click at [61, 138] on div "Recharges Setup Imports Charges Mapping Connections Billing Invoices Agreements…" at bounding box center [205, 296] width 410 height 557
click at [202, 160] on div at bounding box center [192, 152] width 58 height 15
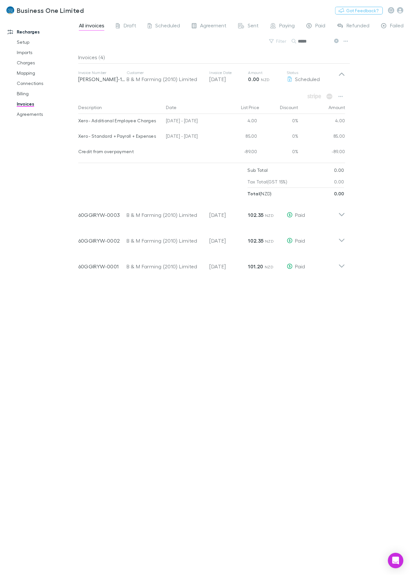
drag, startPoint x: 211, startPoint y: 138, endPoint x: 79, endPoint y: 136, distance: 131.7
click at [79, 136] on div "Xero - Standard + Payroll + Expenses [DATE] - [DATE] 85.00 0% 85.00" at bounding box center [211, 136] width 267 height 15
copy div "Xero - Standard + Payroll + Expenses [DATE] - [DATE]"
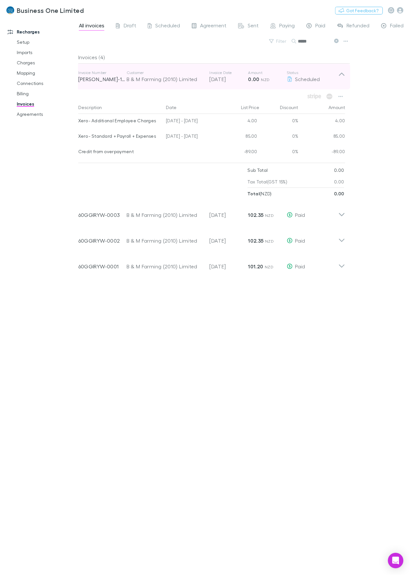
click at [343, 78] on icon at bounding box center [341, 76] width 7 height 13
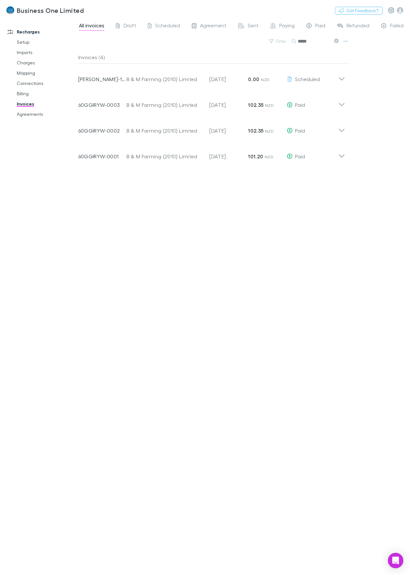
click at [299, 314] on div "Invoices (4) Invoice Number [PERSON_NAME]-1568 Customer B & M Farming (2010) Li…" at bounding box center [214, 310] width 272 height 519
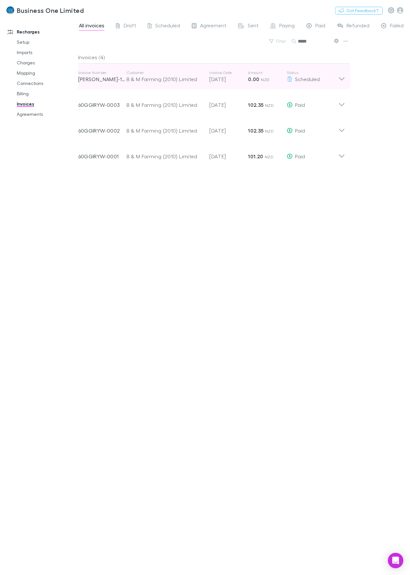
click at [345, 80] on div "Invoice Number [PERSON_NAME]-1568 Customer B & M Farming (2010) Limited Invoice…" at bounding box center [211, 77] width 277 height 26
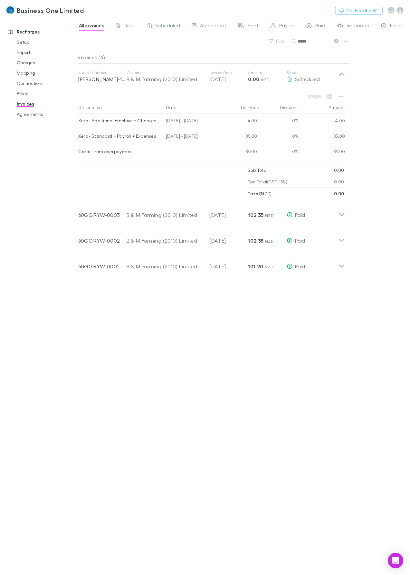
click at [144, 319] on div "Invoices (4) Invoice Number [PERSON_NAME]-1568 Customer B & M Farming (2010) Li…" at bounding box center [214, 310] width 272 height 519
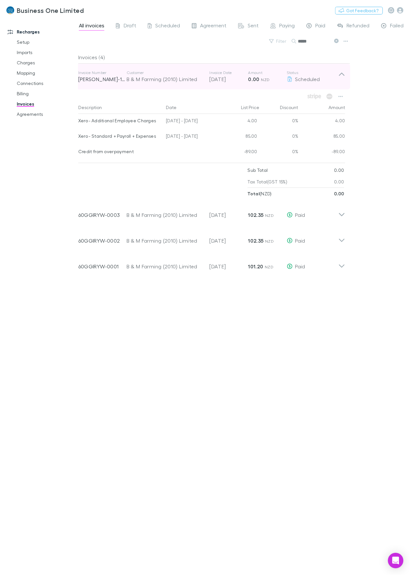
click at [346, 74] on div "Invoice Number [PERSON_NAME]-1568 Customer B & M Farming (2010) Limited Invoice…" at bounding box center [211, 77] width 277 height 26
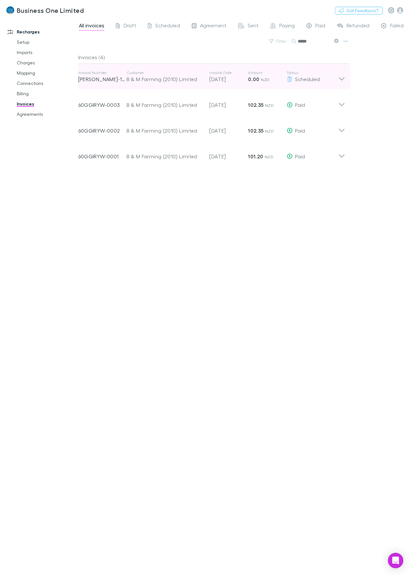
click at [335, 75] on p "Status" at bounding box center [313, 72] width 52 height 5
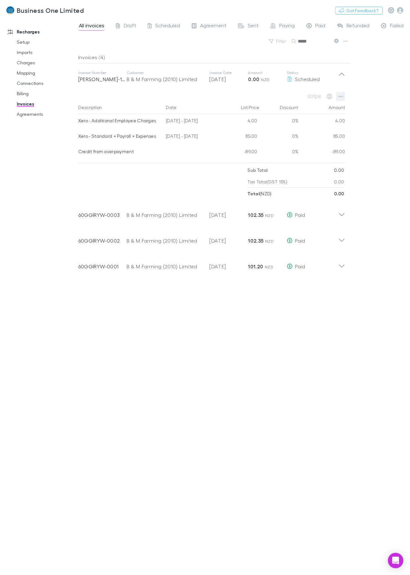
click at [338, 97] on icon "button" at bounding box center [340, 96] width 5 height 5
click at [189, 169] on div at bounding box center [205, 287] width 410 height 575
click at [343, 97] on button "button" at bounding box center [340, 96] width 9 height 9
click at [133, 188] on div at bounding box center [205, 287] width 410 height 575
click at [265, 355] on div "Invoices (4) Invoice Number [PERSON_NAME]-1568 Customer B & M Farming (2010) Li…" at bounding box center [214, 310] width 272 height 519
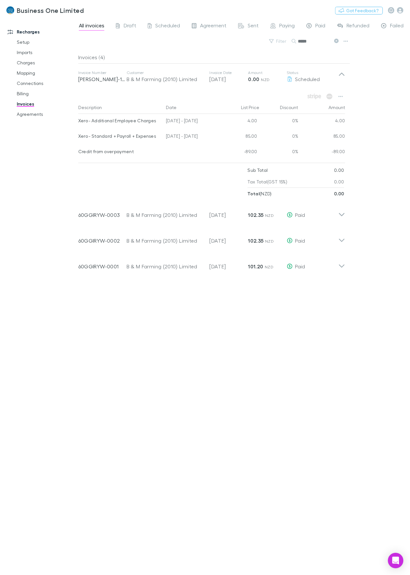
drag, startPoint x: 165, startPoint y: 462, endPoint x: 171, endPoint y: 435, distance: 27.9
click at [166, 462] on div "Invoices (4) Invoice Number [PERSON_NAME]-1568 Customer B & M Farming (2010) Li…" at bounding box center [214, 310] width 272 height 519
click at [343, 97] on button "button" at bounding box center [340, 96] width 9 height 9
click at [284, 151] on p "View charges" at bounding box center [301, 153] width 78 height 8
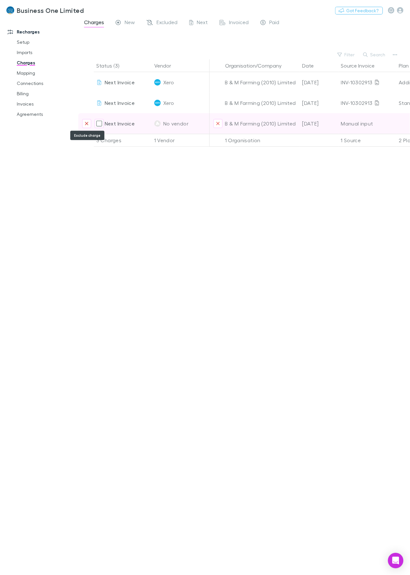
click at [88, 123] on icon "Exclude charge" at bounding box center [87, 123] width 4 height 5
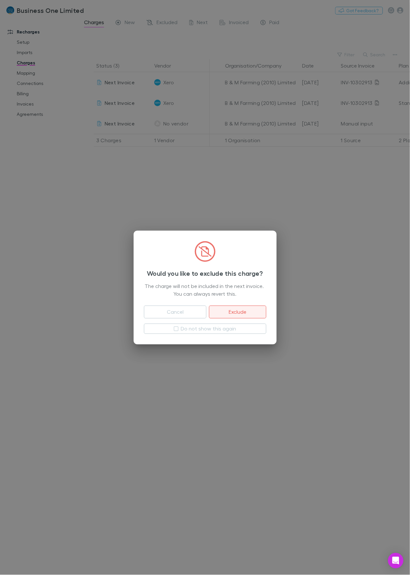
click at [231, 311] on button "Exclude" at bounding box center [237, 312] width 57 height 13
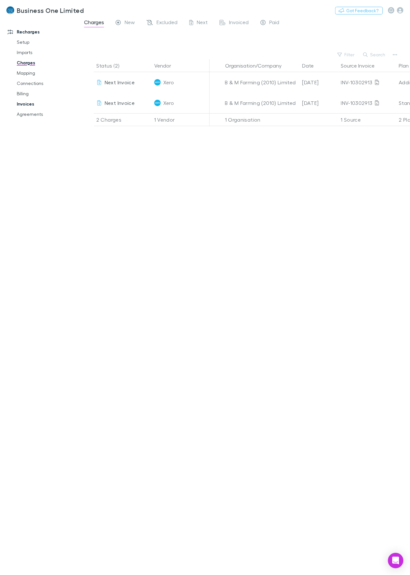
click at [21, 103] on link "Invoices" at bounding box center [46, 104] width 73 height 10
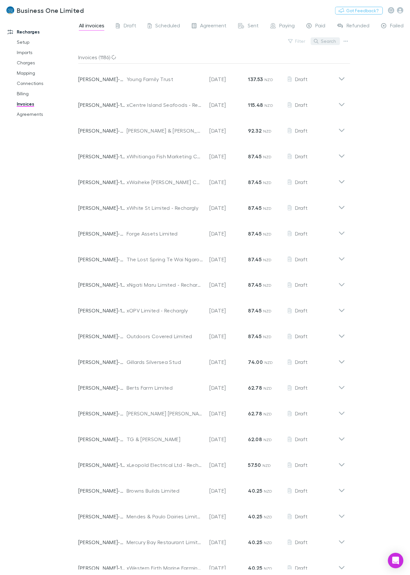
click at [333, 37] on button "Search" at bounding box center [325, 41] width 29 height 8
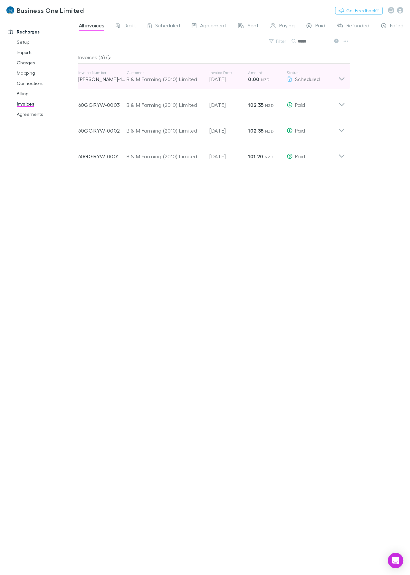
type input "*****"
click at [346, 76] on div "Invoice Number [PERSON_NAME]-1568 Customer B & M Farming (2010) Limited Invoice…" at bounding box center [211, 77] width 277 height 26
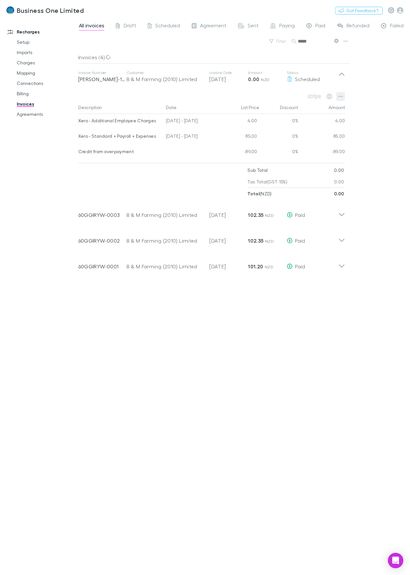
click at [342, 99] on button "button" at bounding box center [340, 96] width 9 height 9
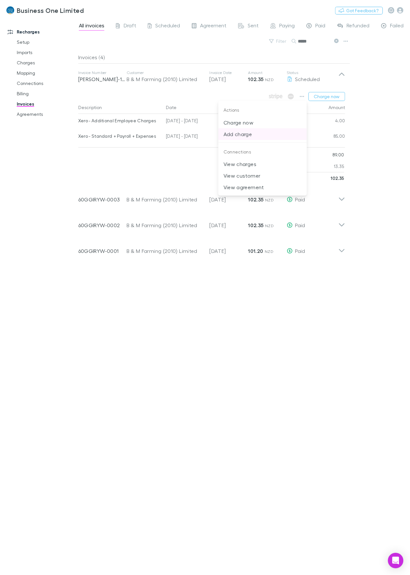
click at [253, 132] on p "Add charge" at bounding box center [262, 134] width 78 height 8
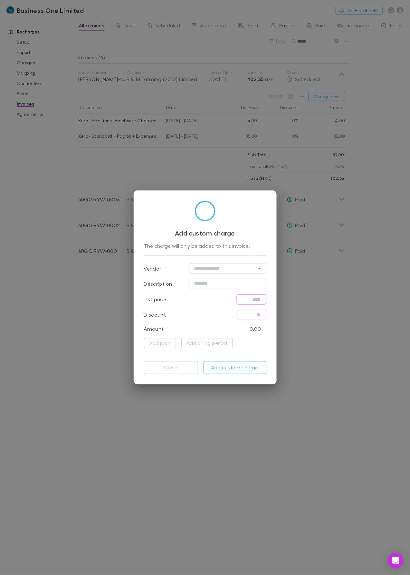
click at [250, 305] on input "text" at bounding box center [252, 300] width 30 height 10
type input "******"
click at [235, 279] on input "text" at bounding box center [227, 284] width 77 height 10
type input "**********"
click at [222, 366] on button "Add custom charge" at bounding box center [234, 367] width 63 height 13
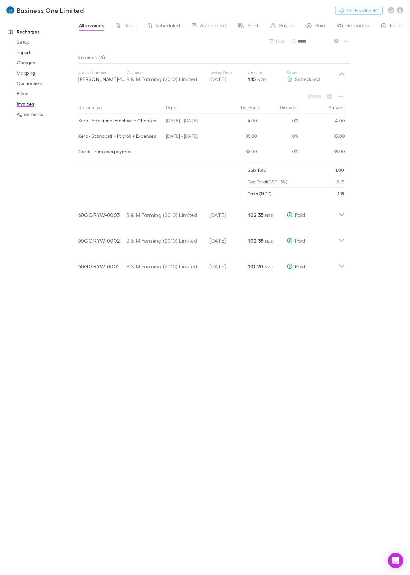
click at [388, 304] on div "All invoices Draft Scheduled Agreement Sent Paying Paid Refunded Failed Void Fi…" at bounding box center [244, 296] width 332 height 557
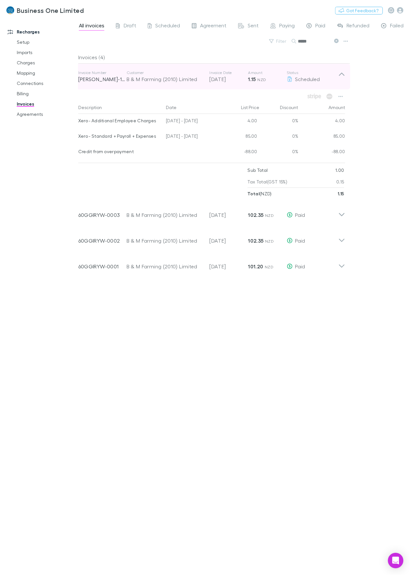
click at [337, 73] on p "Status" at bounding box center [313, 72] width 52 height 5
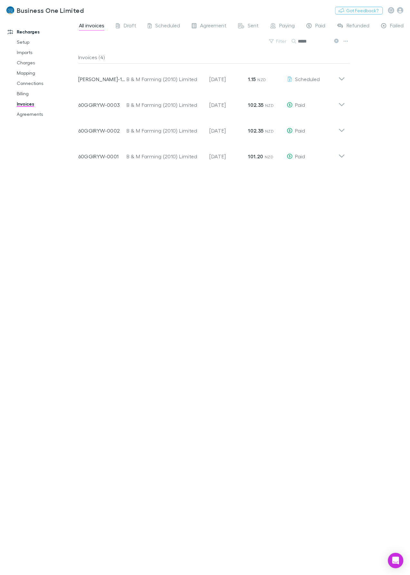
click at [297, 347] on div "Invoices (4) Invoice Number [PERSON_NAME]-1568 Customer B & M Farming (2010) Li…" at bounding box center [214, 310] width 272 height 519
drag, startPoint x: 319, startPoint y: 39, endPoint x: 235, endPoint y: 40, distance: 84.0
click at [235, 40] on div "Filter Search *****" at bounding box center [214, 44] width 272 height 14
type input "*"
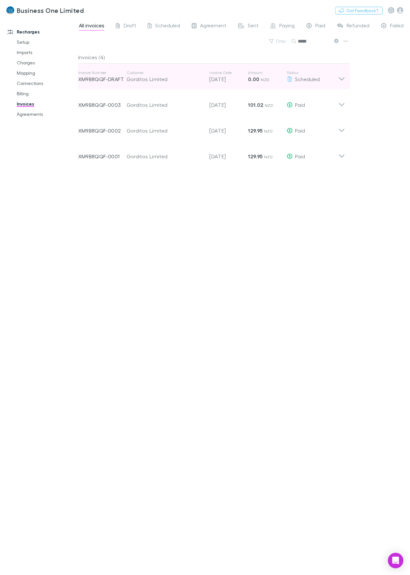
click at [345, 73] on div "Invoice Number XM9B8QQF-DRAFT Customer Gorditos Limited Invoice Date [DATE] Amo…" at bounding box center [211, 77] width 277 height 26
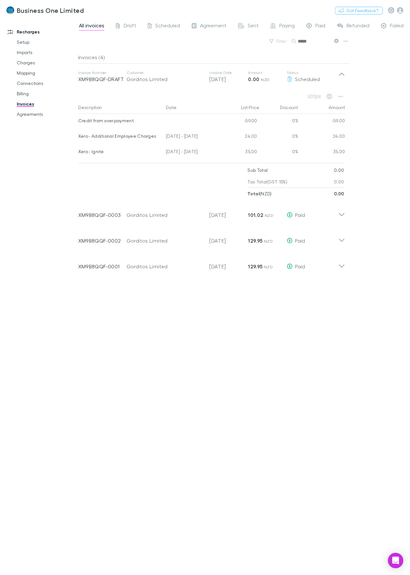
click at [363, 215] on div "All invoices Draft Scheduled Agreement Sent Paying Paid Refunded Failed Void Fi…" at bounding box center [244, 296] width 332 height 557
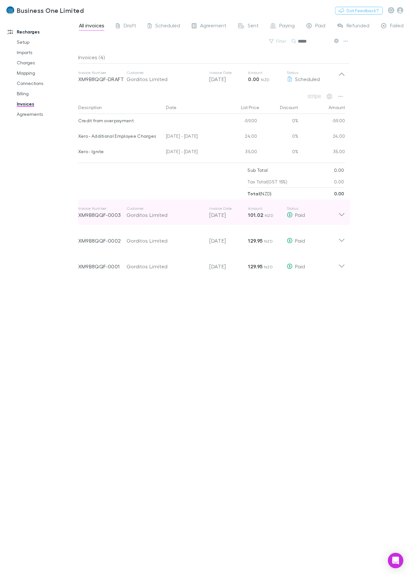
click at [346, 215] on div "Invoice Number XM9B8QQF-0003 Customer Gorditos Limited Invoice Date [DATE] Amou…" at bounding box center [211, 213] width 277 height 26
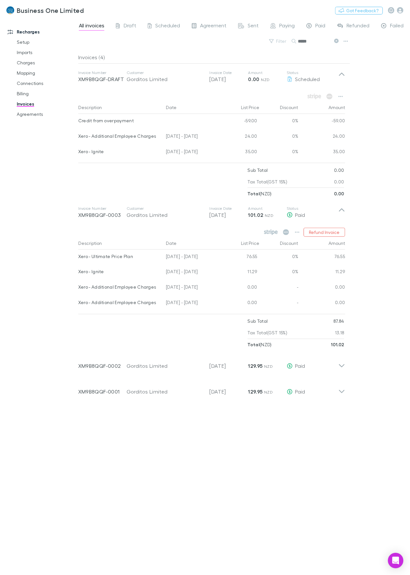
drag, startPoint x: 312, startPoint y: 41, endPoint x: 207, endPoint y: 48, distance: 104.9
click at [232, 47] on div "Filter Search *****" at bounding box center [214, 44] width 272 height 14
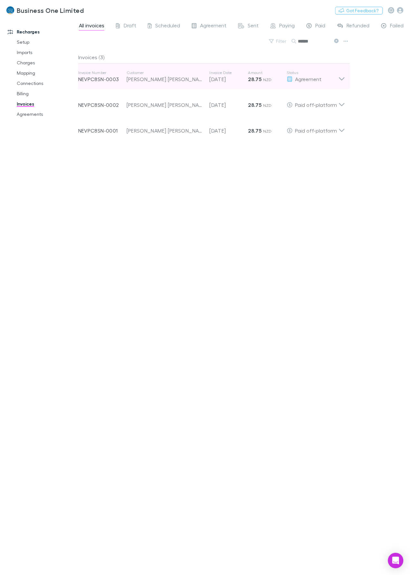
type input "******"
click at [342, 81] on icon at bounding box center [341, 76] width 7 height 13
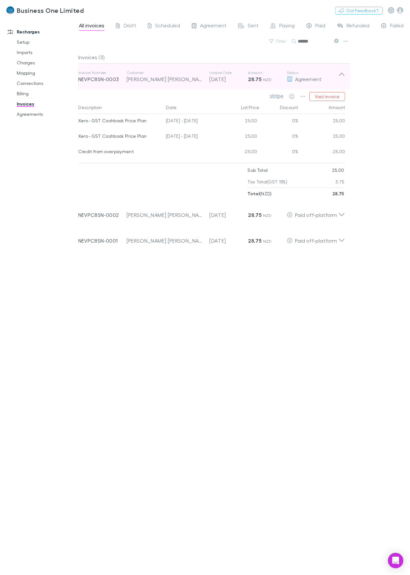
click at [343, 77] on icon at bounding box center [341, 76] width 7 height 13
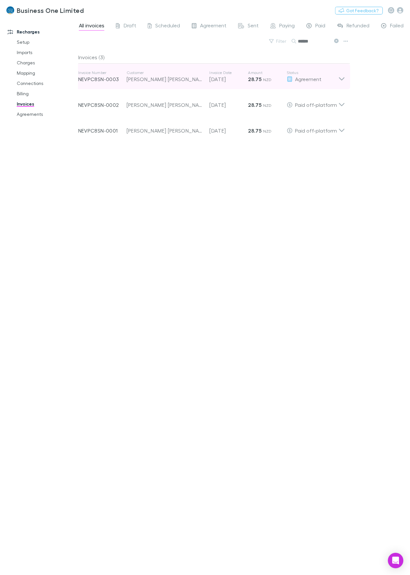
click at [344, 81] on icon at bounding box center [341, 76] width 7 height 13
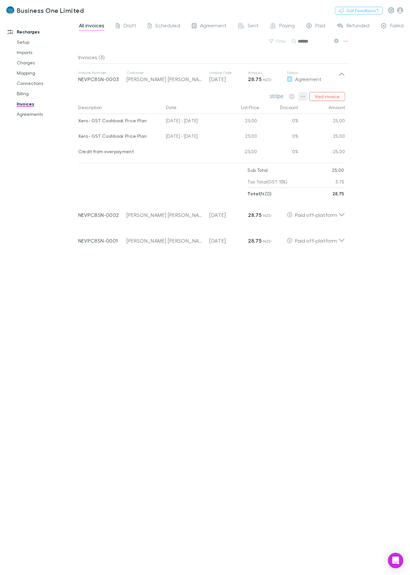
click at [300, 95] on button "button" at bounding box center [302, 96] width 9 height 9
click at [242, 300] on div at bounding box center [205, 287] width 410 height 575
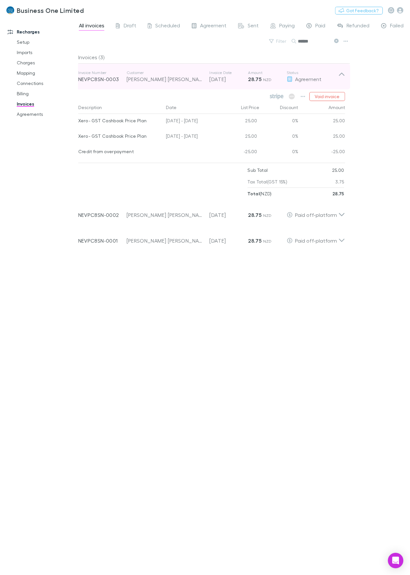
click at [340, 72] on icon at bounding box center [341, 76] width 7 height 13
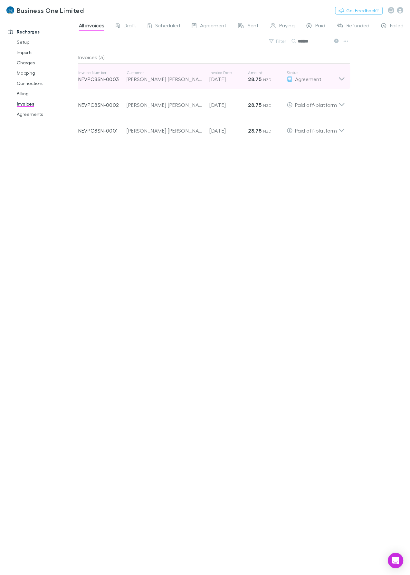
click at [340, 72] on icon at bounding box center [341, 76] width 7 height 13
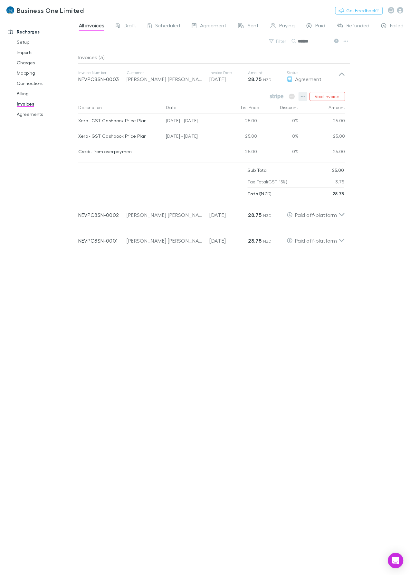
click at [300, 97] on button "button" at bounding box center [302, 96] width 9 height 9
click at [253, 136] on p "Mark as paid" at bounding box center [263, 134] width 78 height 8
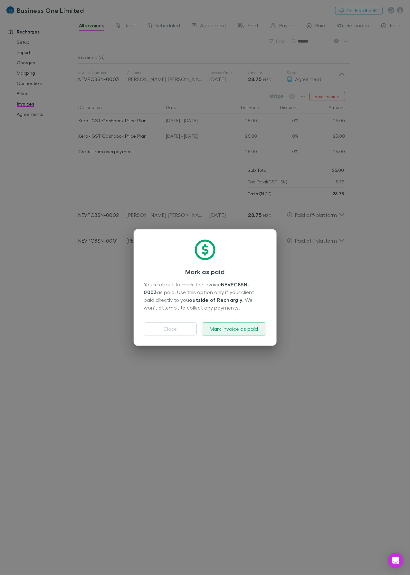
click at [214, 332] on button "Mark invoice as paid" at bounding box center [234, 329] width 64 height 13
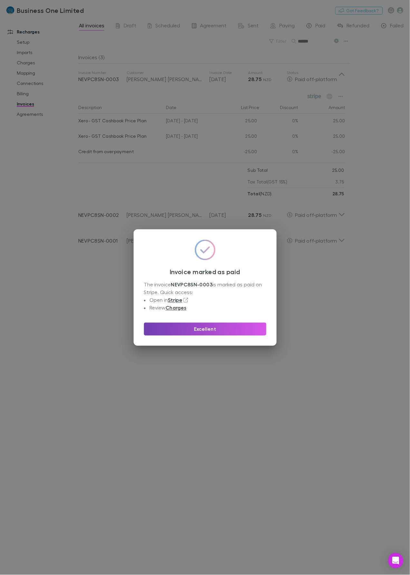
click at [216, 330] on button "Excellent" at bounding box center [205, 329] width 122 height 13
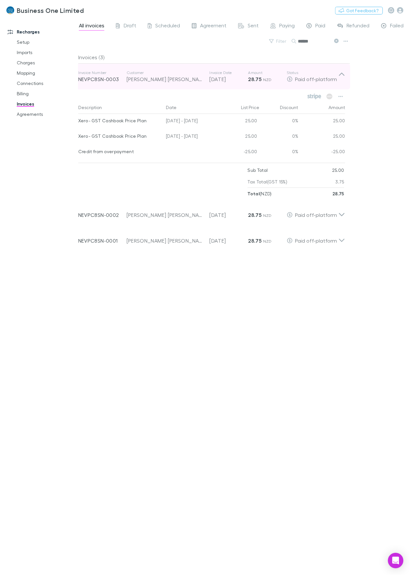
click at [347, 70] on div "Invoice Number NEVPC8SN-0003 Customer [PERSON_NAME] [PERSON_NAME] Invoice Date …" at bounding box center [211, 77] width 277 height 26
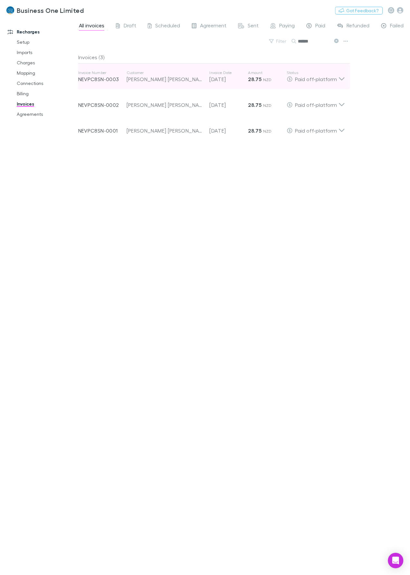
click at [347, 70] on div "Invoice Number NEVPC8SN-0003 Customer [PERSON_NAME] [PERSON_NAME] Invoice Date …" at bounding box center [211, 77] width 277 height 26
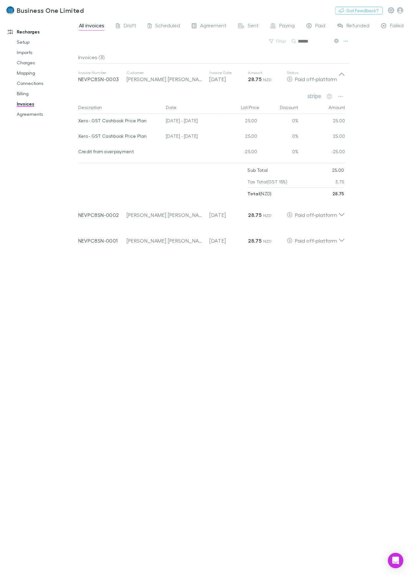
click at [157, 165] on div at bounding box center [162, 181] width 169 height 35
drag, startPoint x: 216, startPoint y: 123, endPoint x: 78, endPoint y: 124, distance: 137.8
click at [78, 124] on div "Xero - GST Cashbook Price Plan [DATE] - [DATE] 25.00 0% 25.00" at bounding box center [211, 121] width 267 height 15
copy div "Xero - GST Cashbook Price Plan [DATE] - [DATE]"
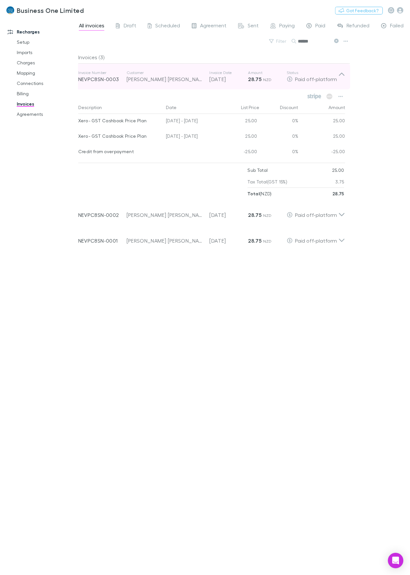
click at [333, 73] on p "Status" at bounding box center [313, 72] width 52 height 5
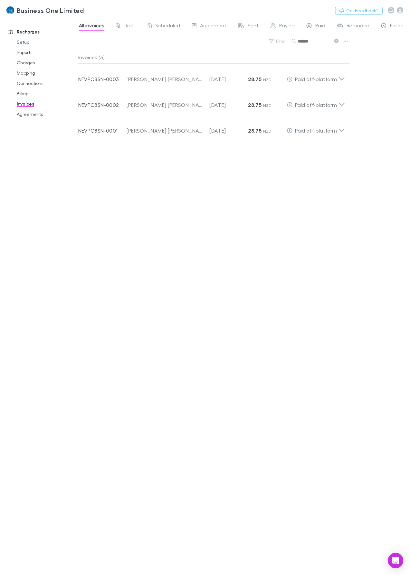
click at [335, 261] on div "Invoices (3) Invoice Number NEVPC8SN-0003 Customer [PERSON_NAME] [PERSON_NAME] …" at bounding box center [214, 310] width 272 height 519
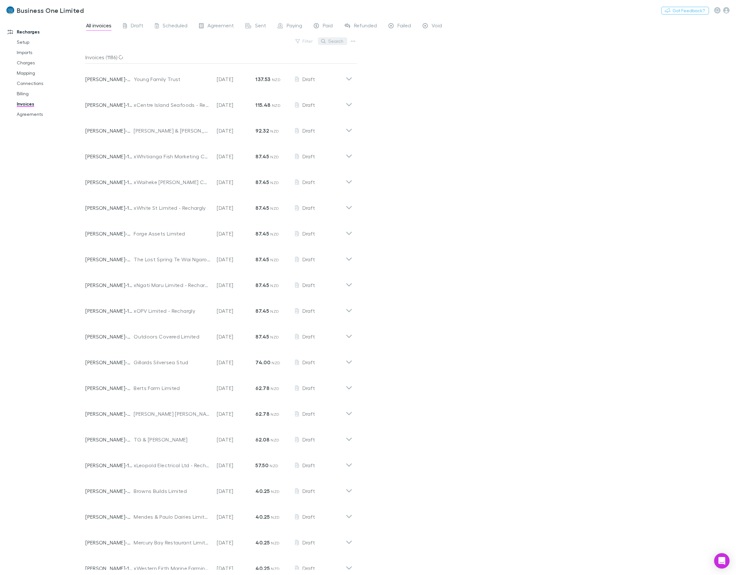
click at [329, 41] on button "Search" at bounding box center [332, 41] width 29 height 8
paste input "**********"
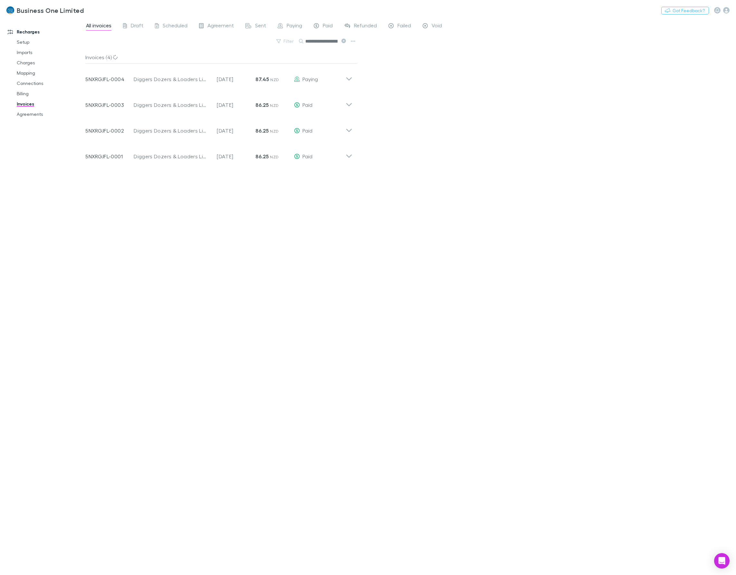
scroll to position [0, 33]
type input "**********"
click at [488, 136] on div "**********" at bounding box center [410, 296] width 650 height 557
click at [488, 299] on div "**********" at bounding box center [410, 296] width 650 height 557
click at [24, 65] on link "Charges" at bounding box center [50, 63] width 80 height 10
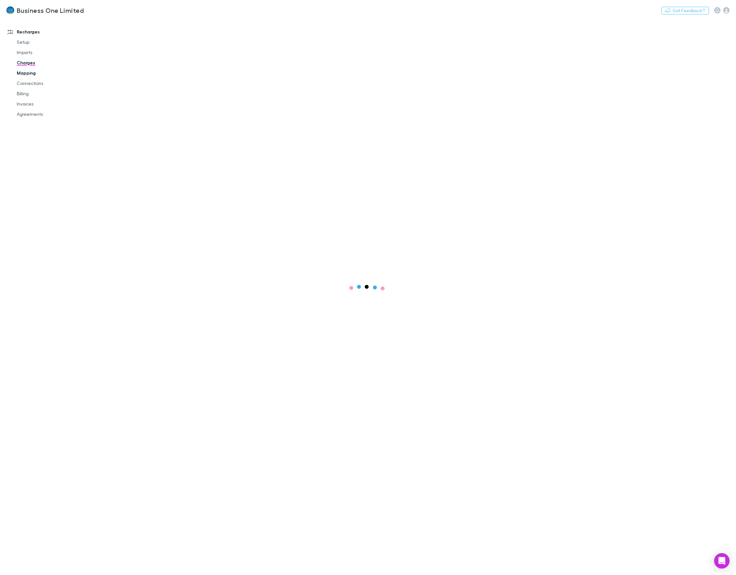
click at [24, 76] on link "Mapping" at bounding box center [50, 73] width 80 height 10
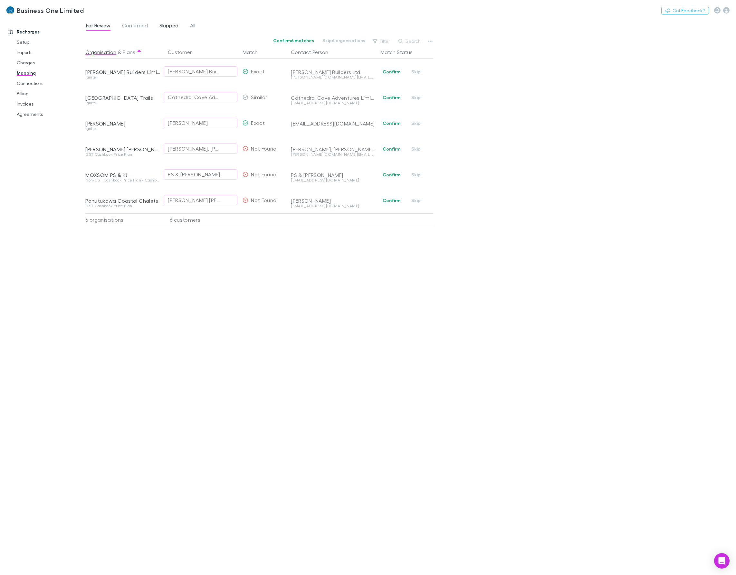
click at [169, 28] on span "Skipped" at bounding box center [168, 26] width 19 height 8
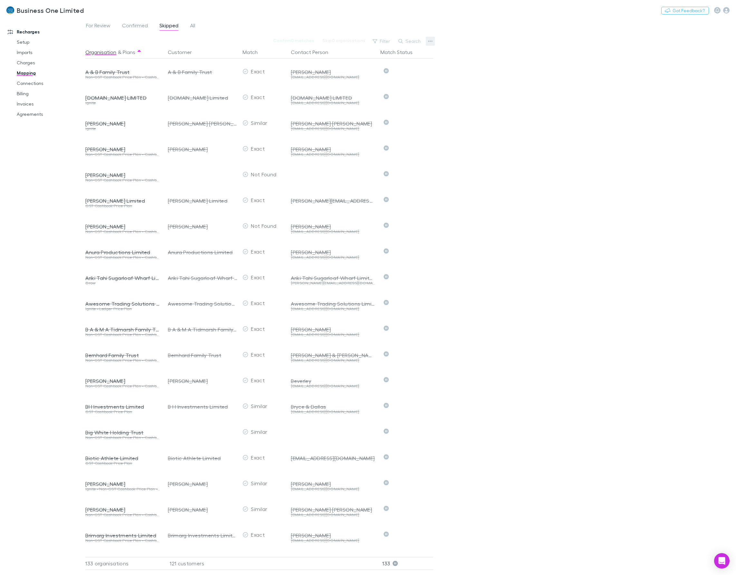
click at [429, 42] on icon "button" at bounding box center [430, 41] width 5 height 5
click at [374, 78] on li "Customers" at bounding box center [390, 74] width 89 height 12
click at [429, 44] on button "button" at bounding box center [430, 41] width 9 height 9
click at [388, 65] on p "Organisations" at bounding box center [390, 62] width 78 height 8
click at [427, 44] on button "button" at bounding box center [430, 41] width 9 height 9
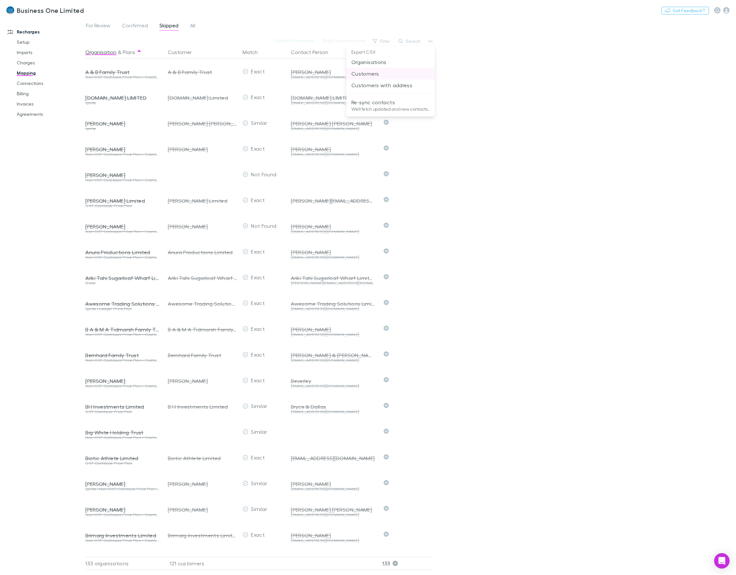
click at [394, 73] on p "Customers" at bounding box center [390, 74] width 78 height 8
click at [190, 30] on span "All" at bounding box center [192, 26] width 5 height 8
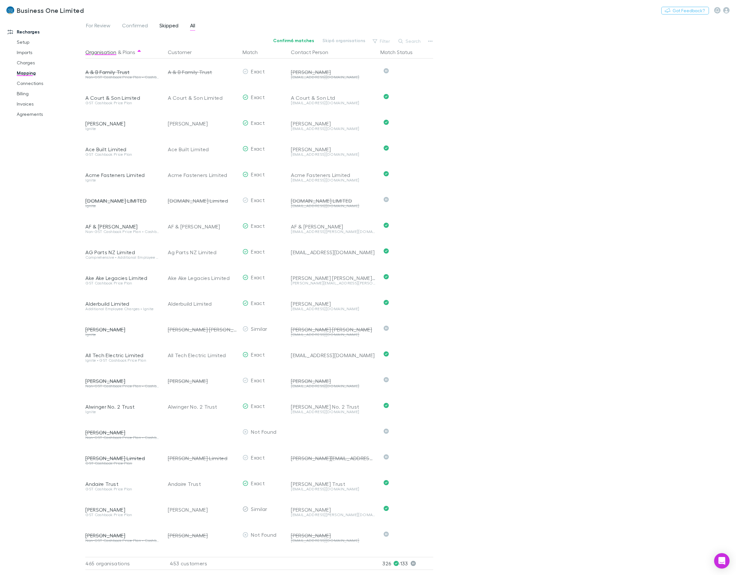
click at [167, 23] on span "Skipped" at bounding box center [168, 26] width 19 height 8
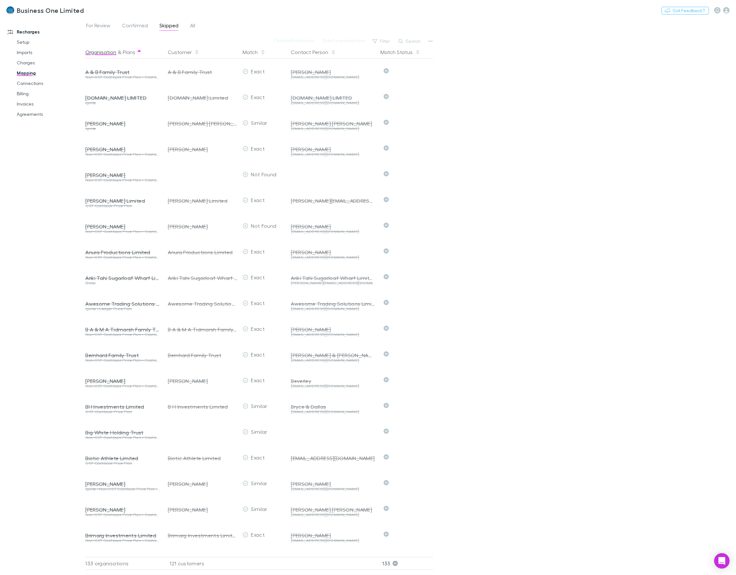
click at [139, 53] on icon at bounding box center [138, 52] width 3 height 5
click at [142, 51] on div "Organisation & Plans" at bounding box center [122, 52] width 75 height 13
click at [139, 52] on icon at bounding box center [138, 51] width 3 height 2
click at [112, 53] on button "Organisation" at bounding box center [100, 52] width 31 height 13
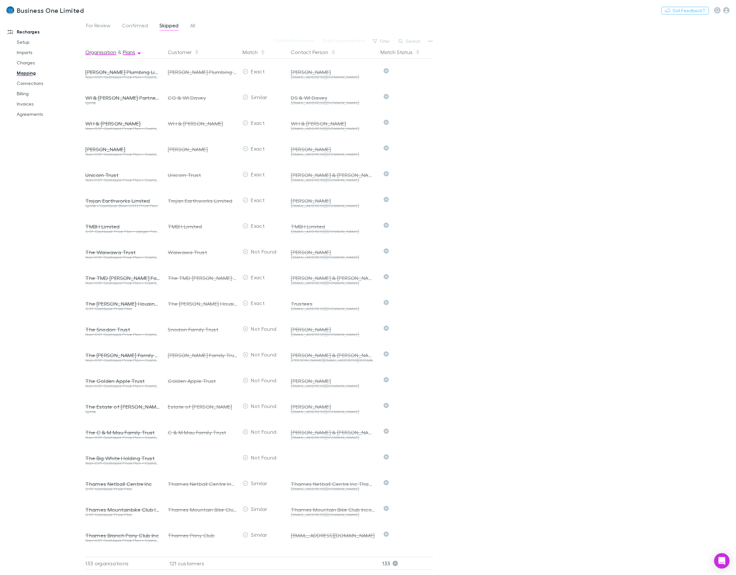
click at [127, 52] on button "Plans" at bounding box center [129, 52] width 13 height 13
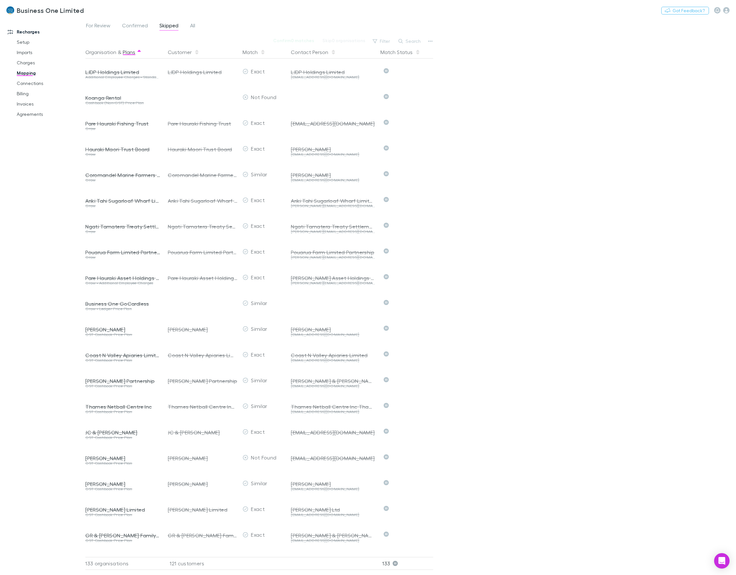
click at [127, 52] on button "Plans" at bounding box center [129, 52] width 13 height 13
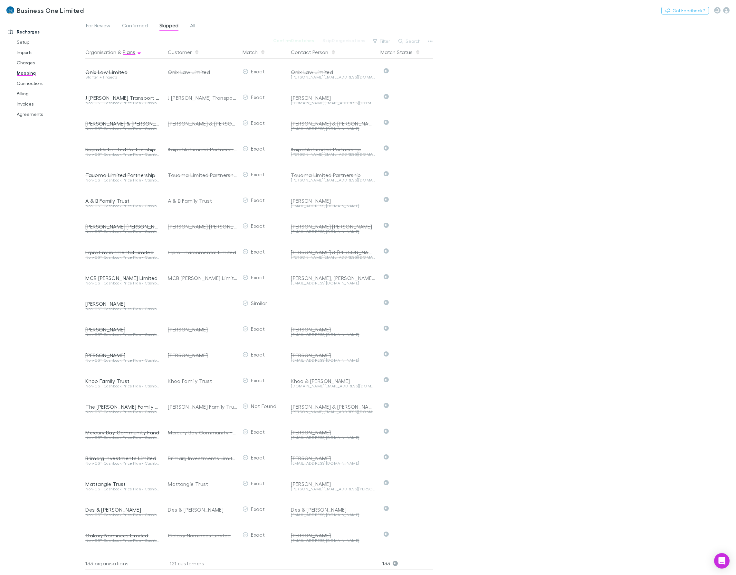
click at [127, 52] on button "Plans" at bounding box center [129, 52] width 13 height 13
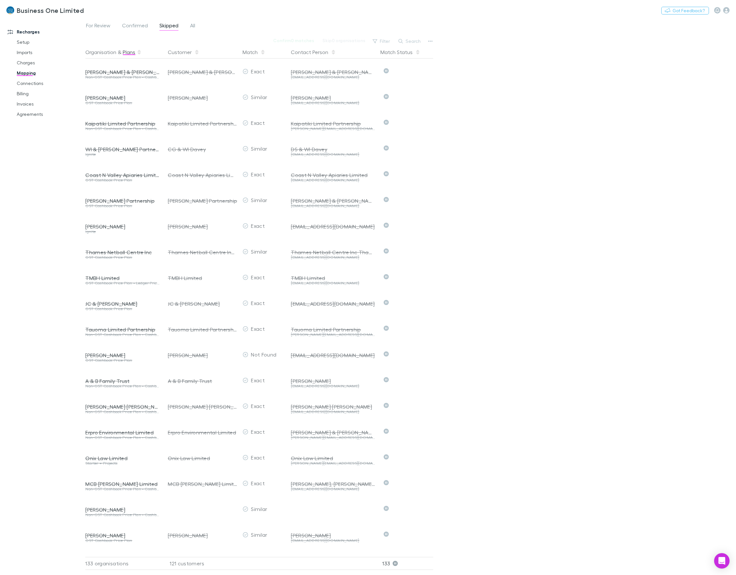
click at [127, 52] on button "Plans" at bounding box center [129, 52] width 13 height 13
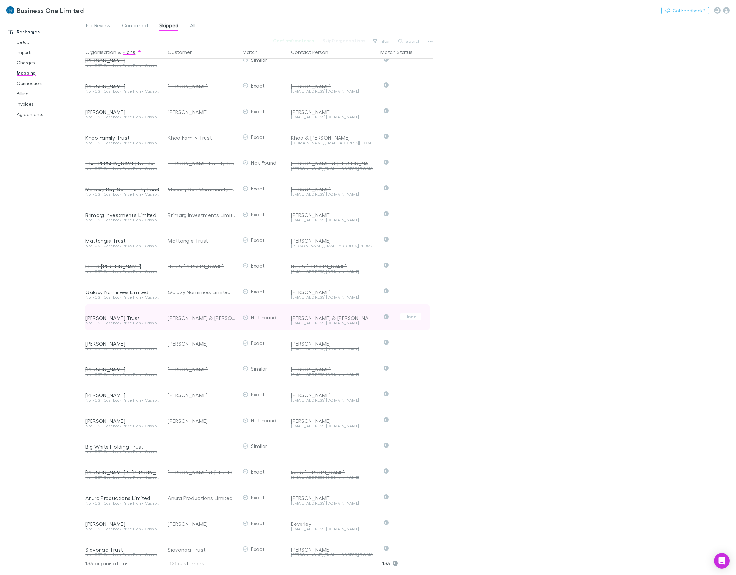
scroll to position [2204, 0]
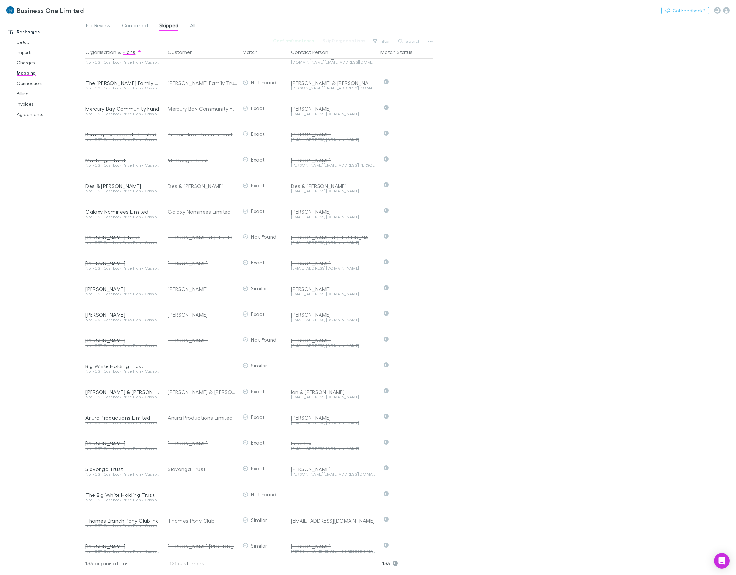
click at [580, 234] on div "For Review Confirmed Skipped All Confirm 0 matches Skip 0 organisations Filter …" at bounding box center [410, 296] width 650 height 557
